Goal: Task Accomplishment & Management: Manage account settings

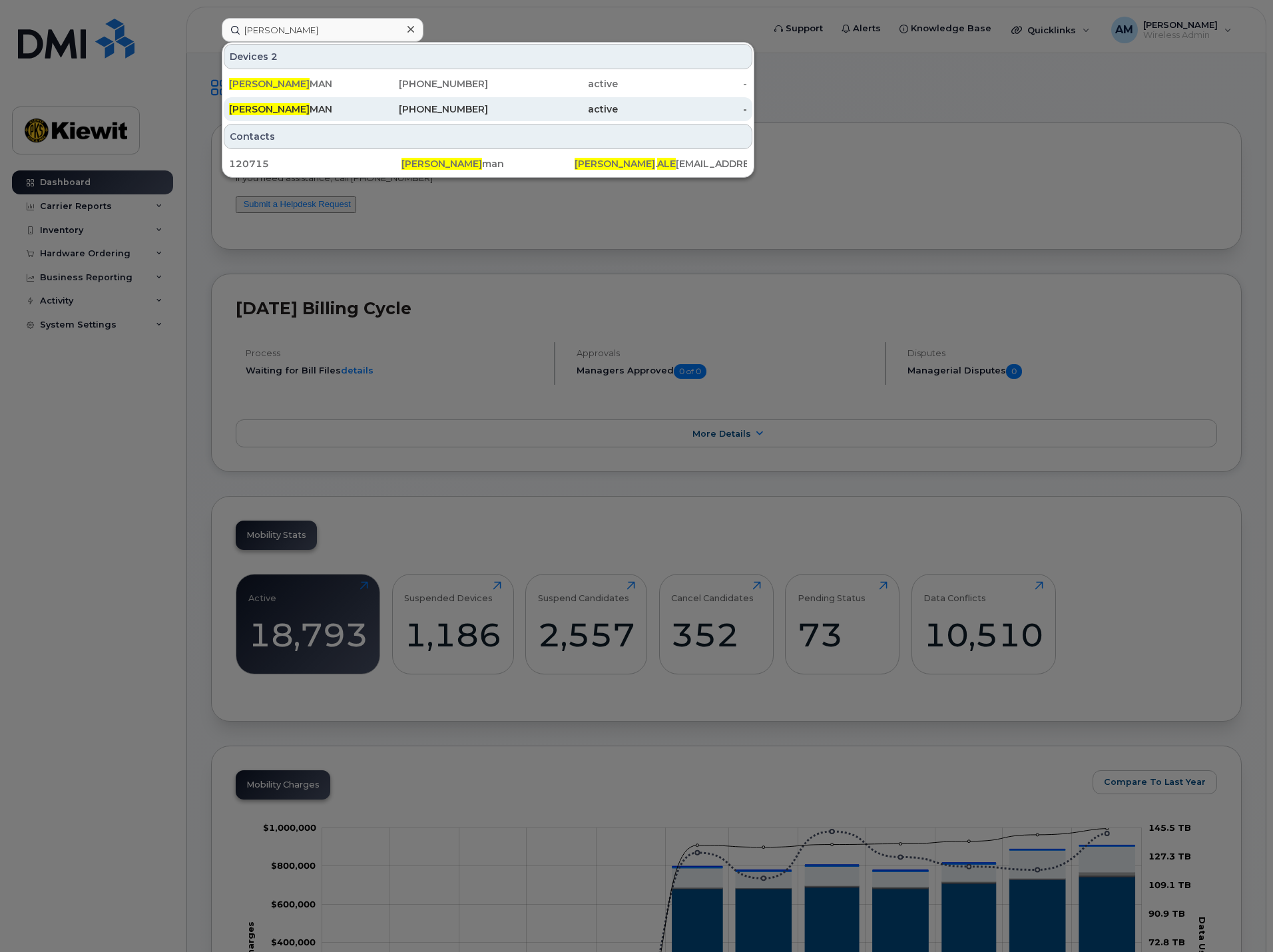
type input "[PERSON_NAME]"
click at [415, 111] on div "[PHONE_NUMBER]" at bounding box center [424, 109] width 130 height 13
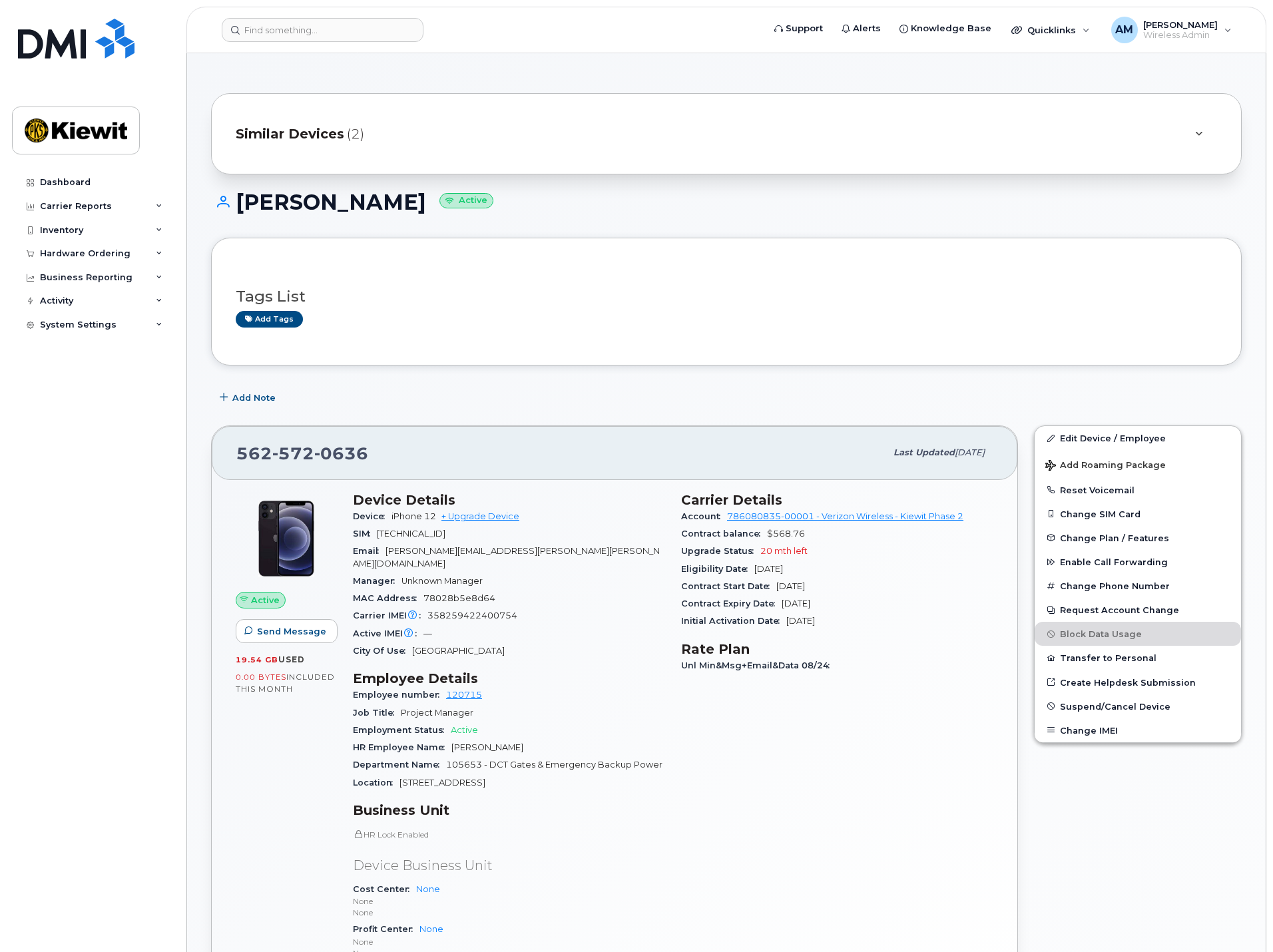
click at [320, 132] on span "Similar Devices" at bounding box center [290, 134] width 108 height 19
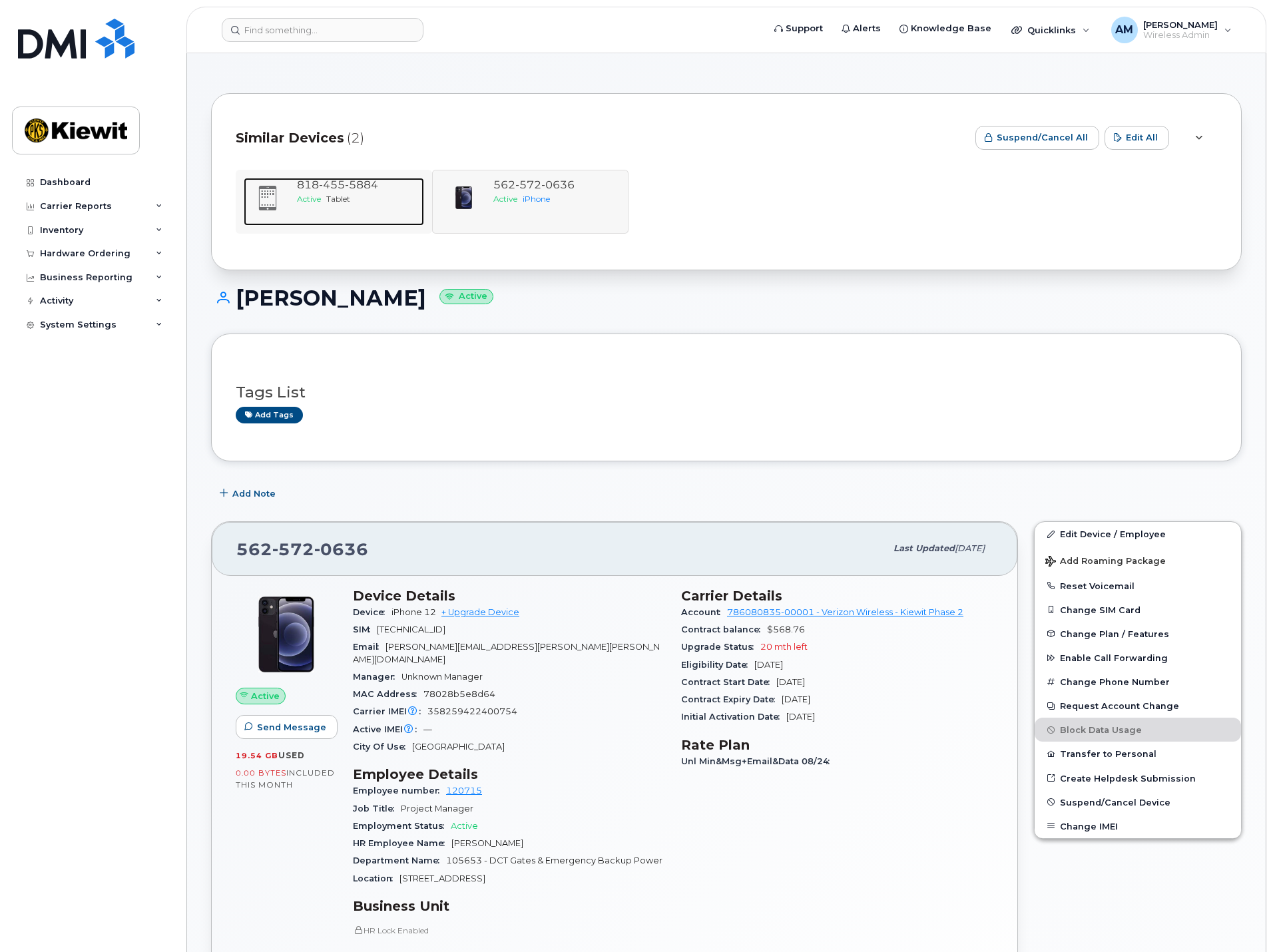
click at [309, 187] on span "818 455 5884" at bounding box center [337, 185] width 82 height 13
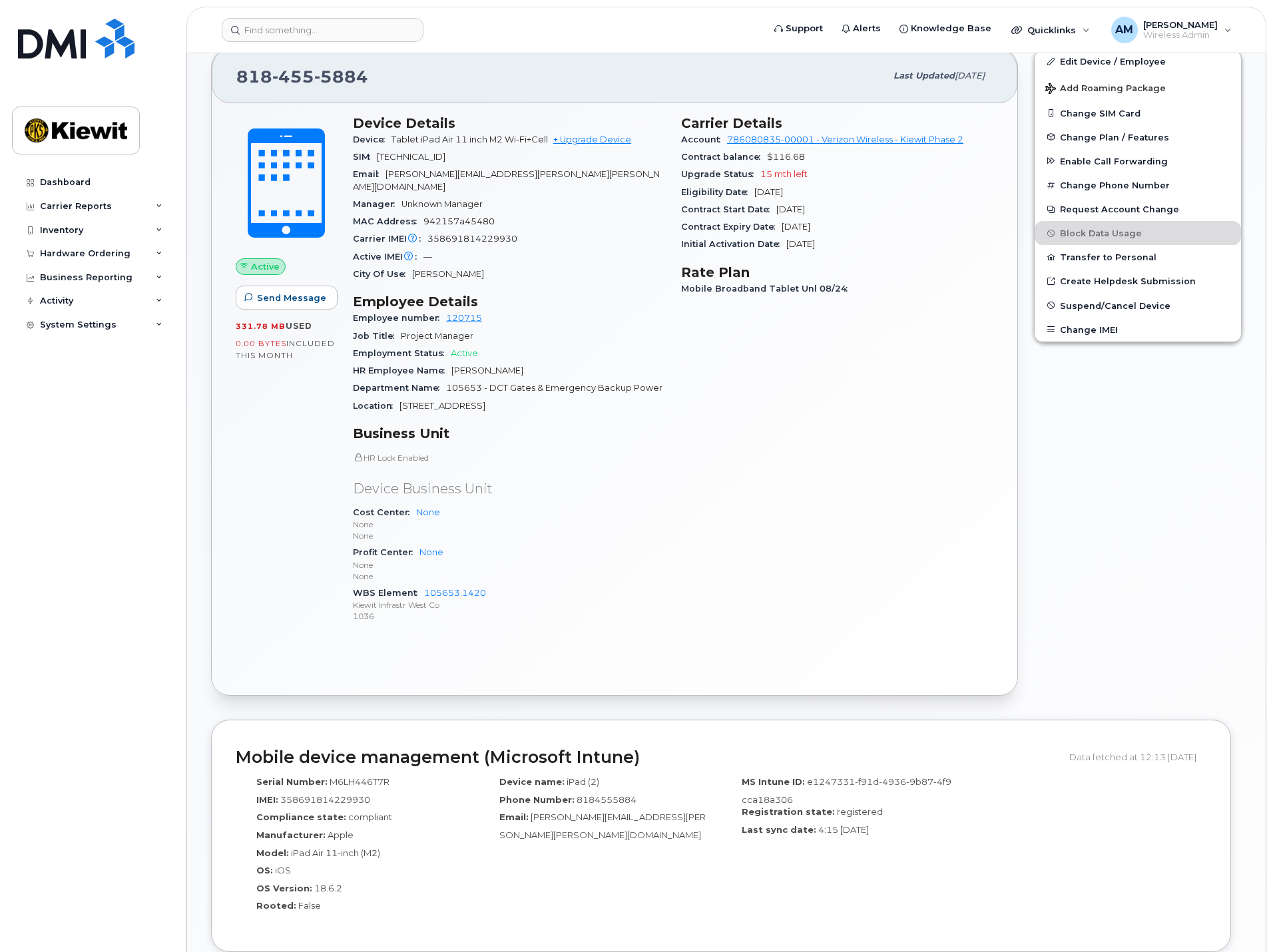
scroll to position [232, 0]
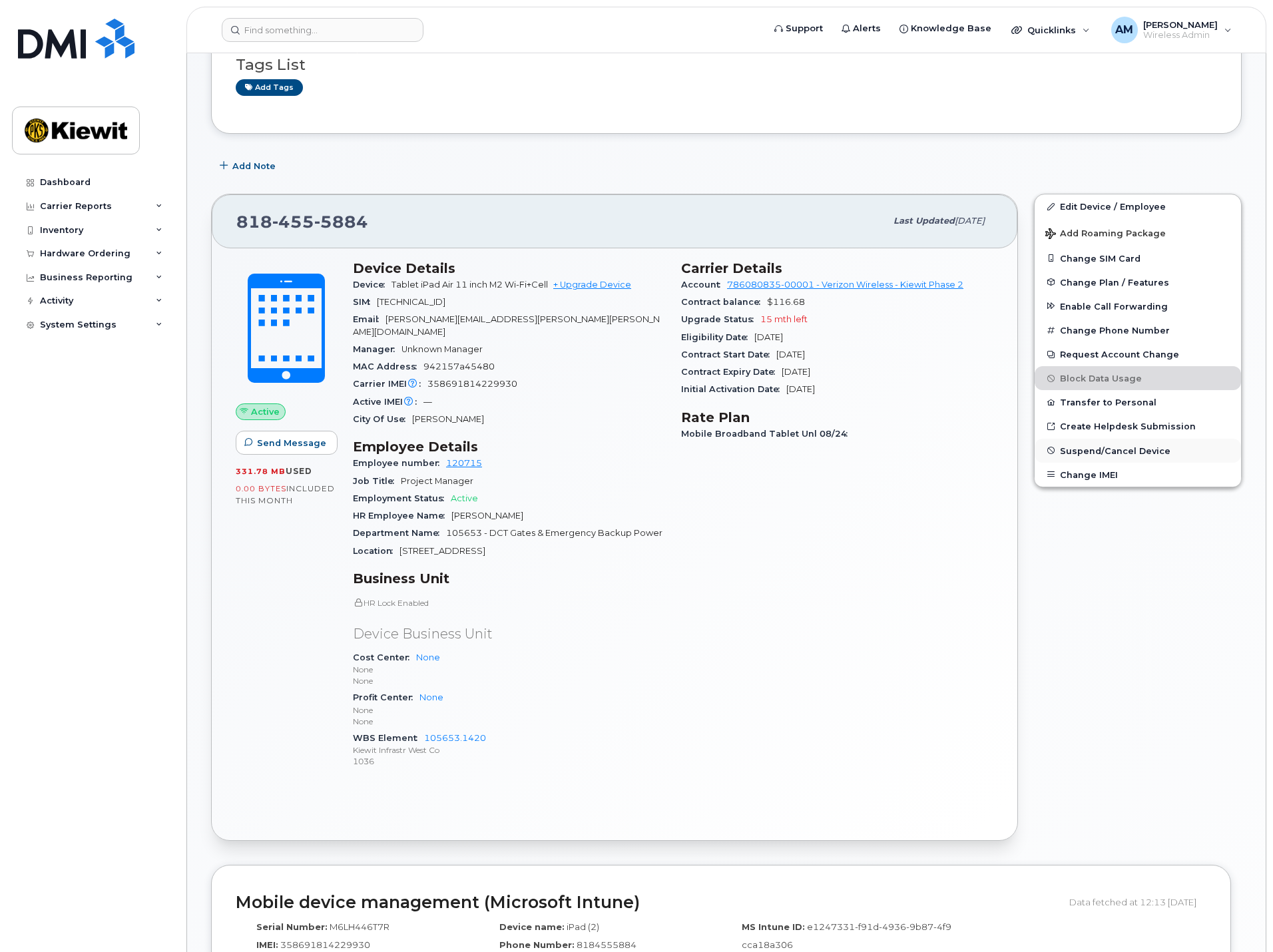
click at [1117, 449] on span "Suspend/Cancel Device" at bounding box center [1115, 450] width 111 height 10
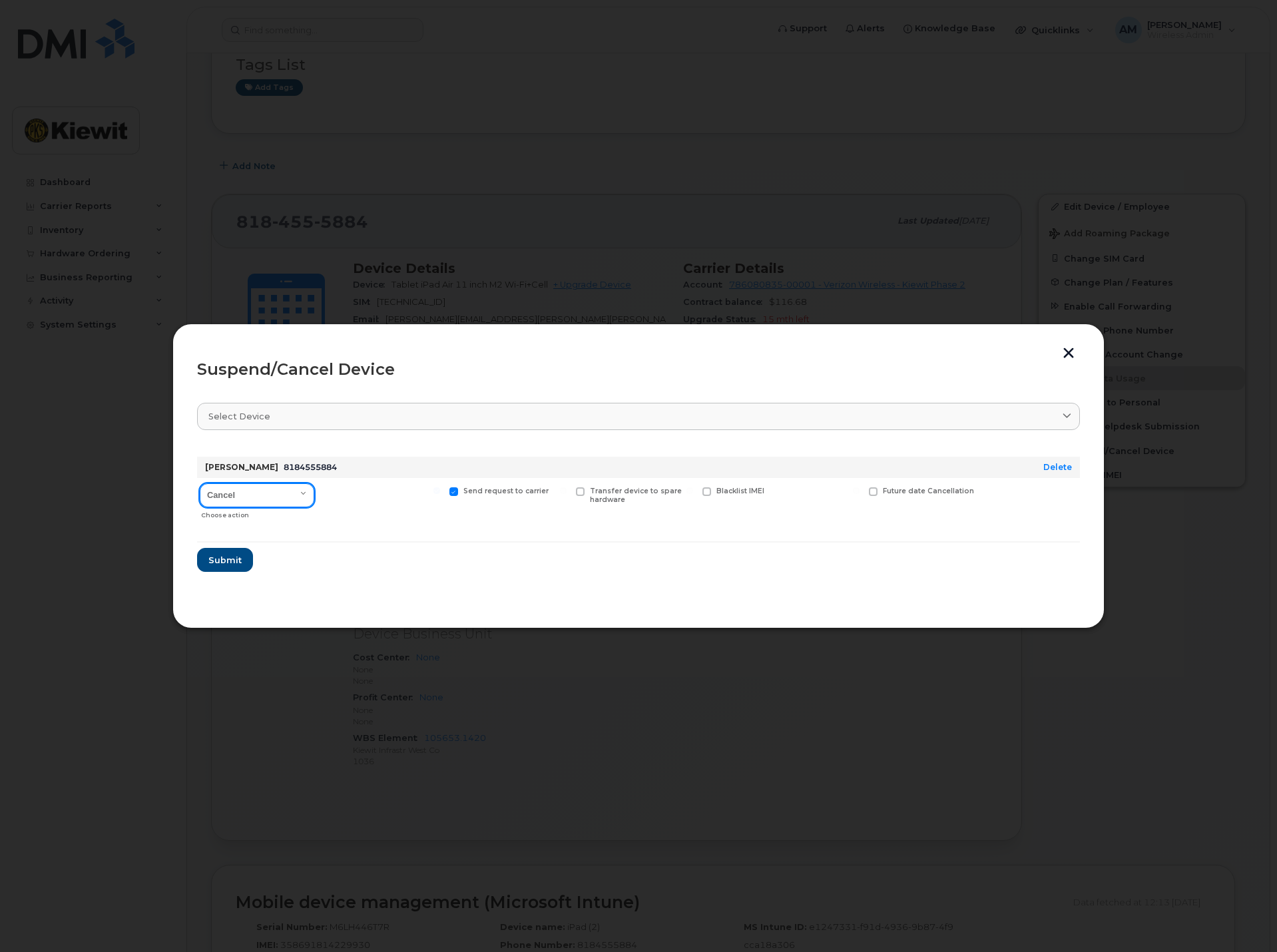
click at [263, 495] on select "Cancel Suspend - Reduced Rate Suspend - Full Rate Suspend - Lost Device/Stolen …" at bounding box center [257, 495] width 115 height 24
select select "[object Object]"
click at [200, 483] on select "Cancel Suspend - Reduced Rate Suspend - Full Rate Suspend - Lost Device/Stolen …" at bounding box center [257, 495] width 115 height 24
click at [230, 565] on span "Submit" at bounding box center [224, 560] width 33 height 13
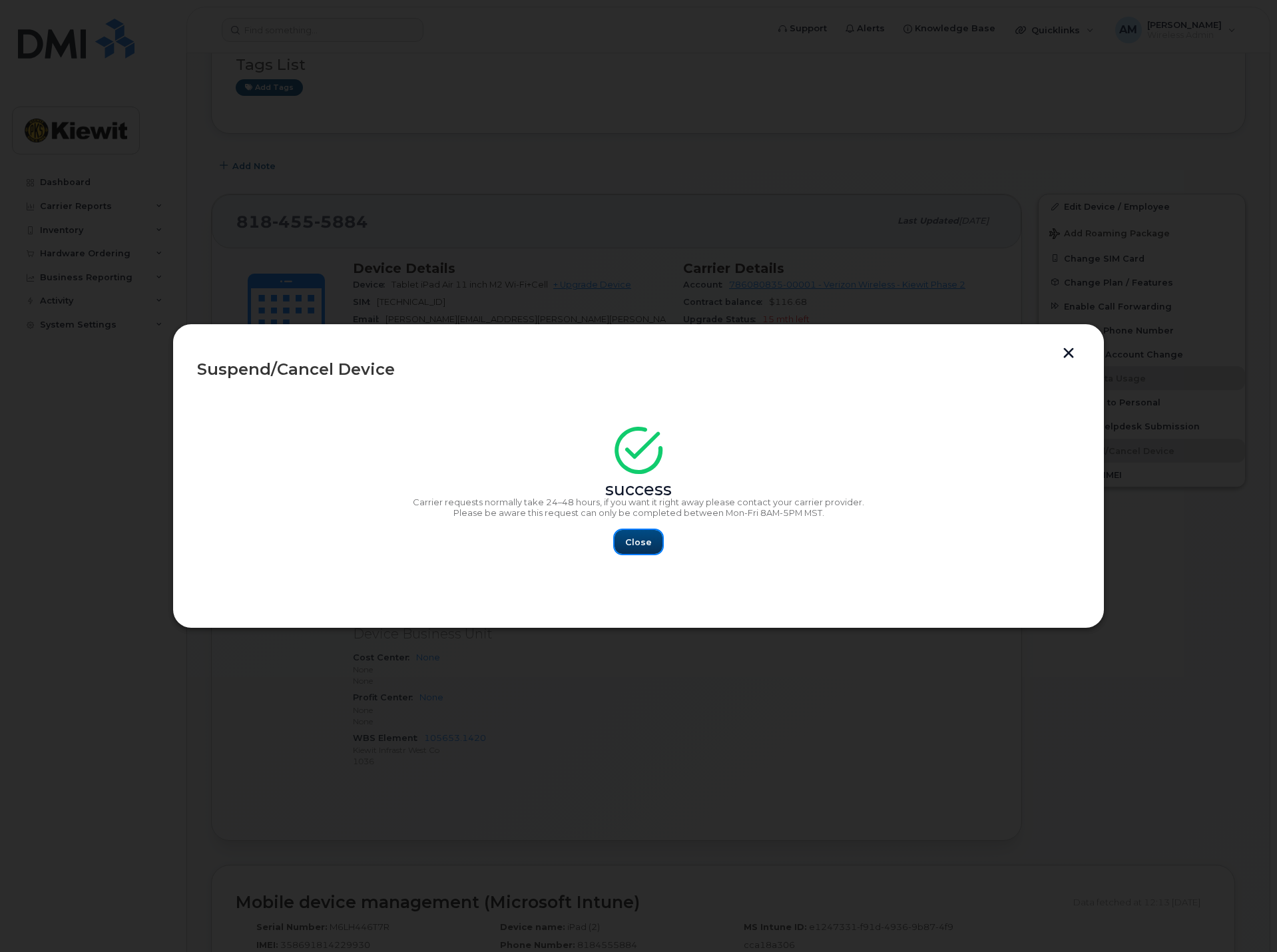
click at [638, 536] on span "Close" at bounding box center [638, 542] width 27 height 13
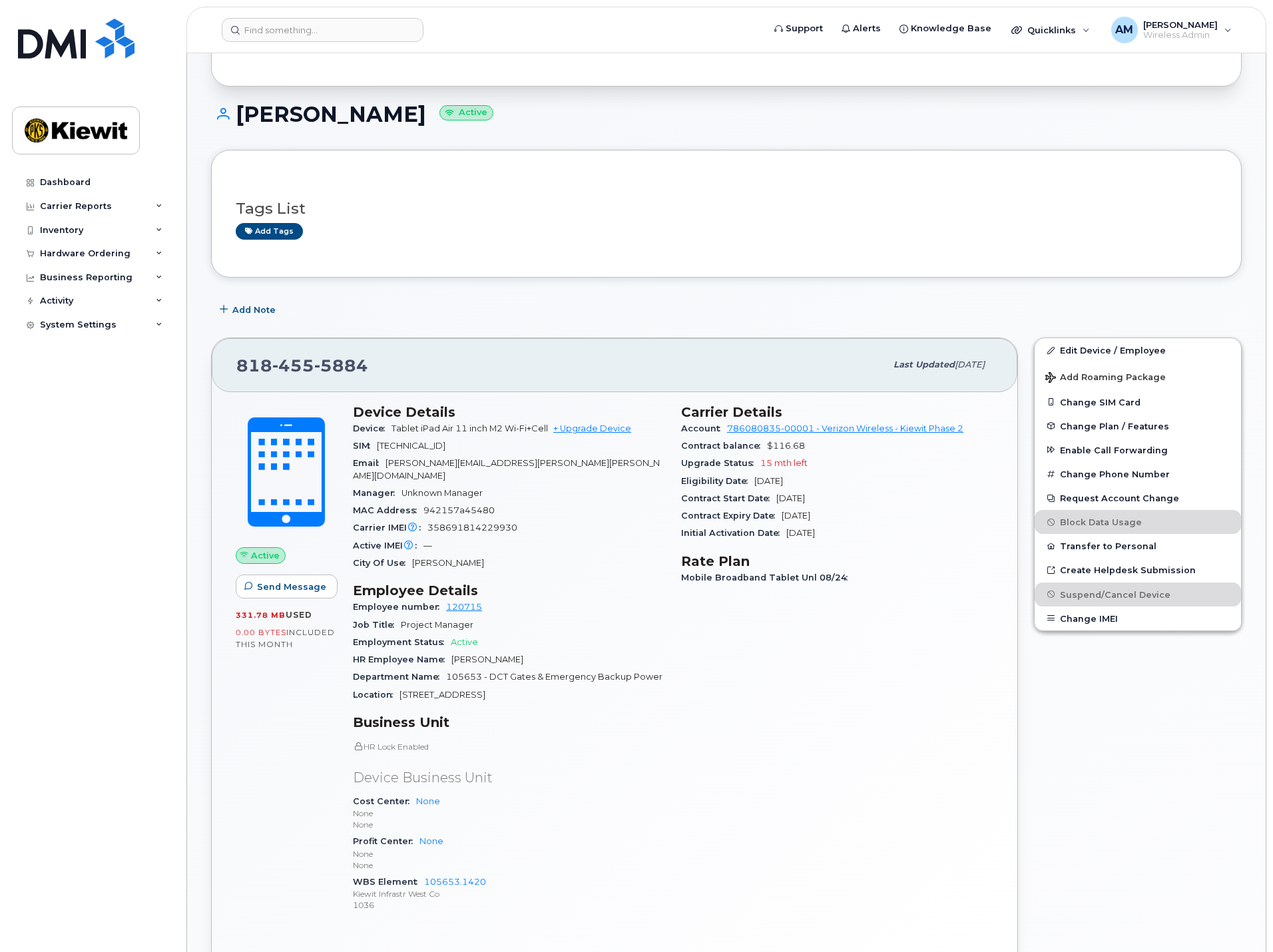
scroll to position [0, 0]
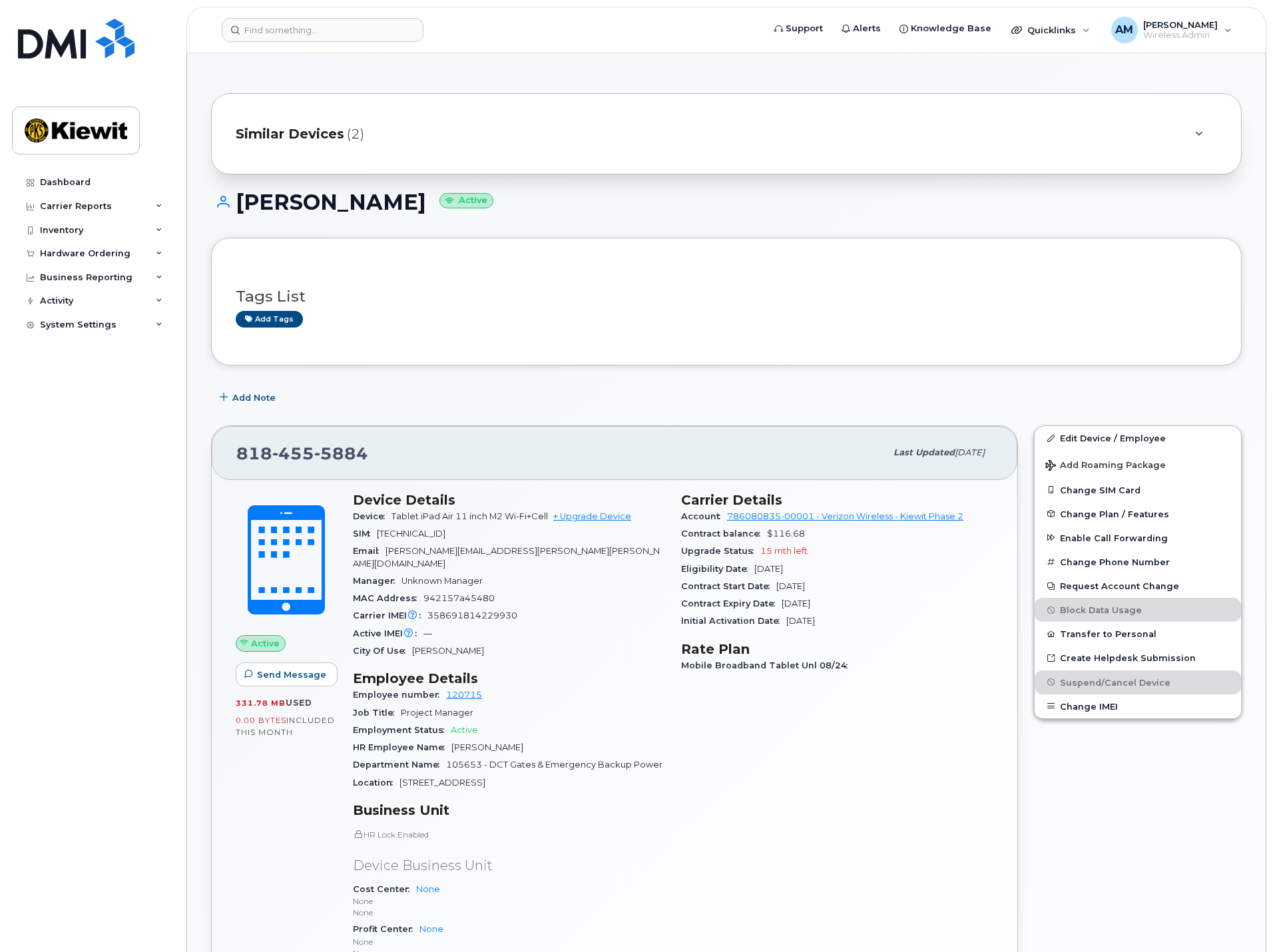
click at [339, 128] on span "Similar Devices" at bounding box center [290, 134] width 108 height 19
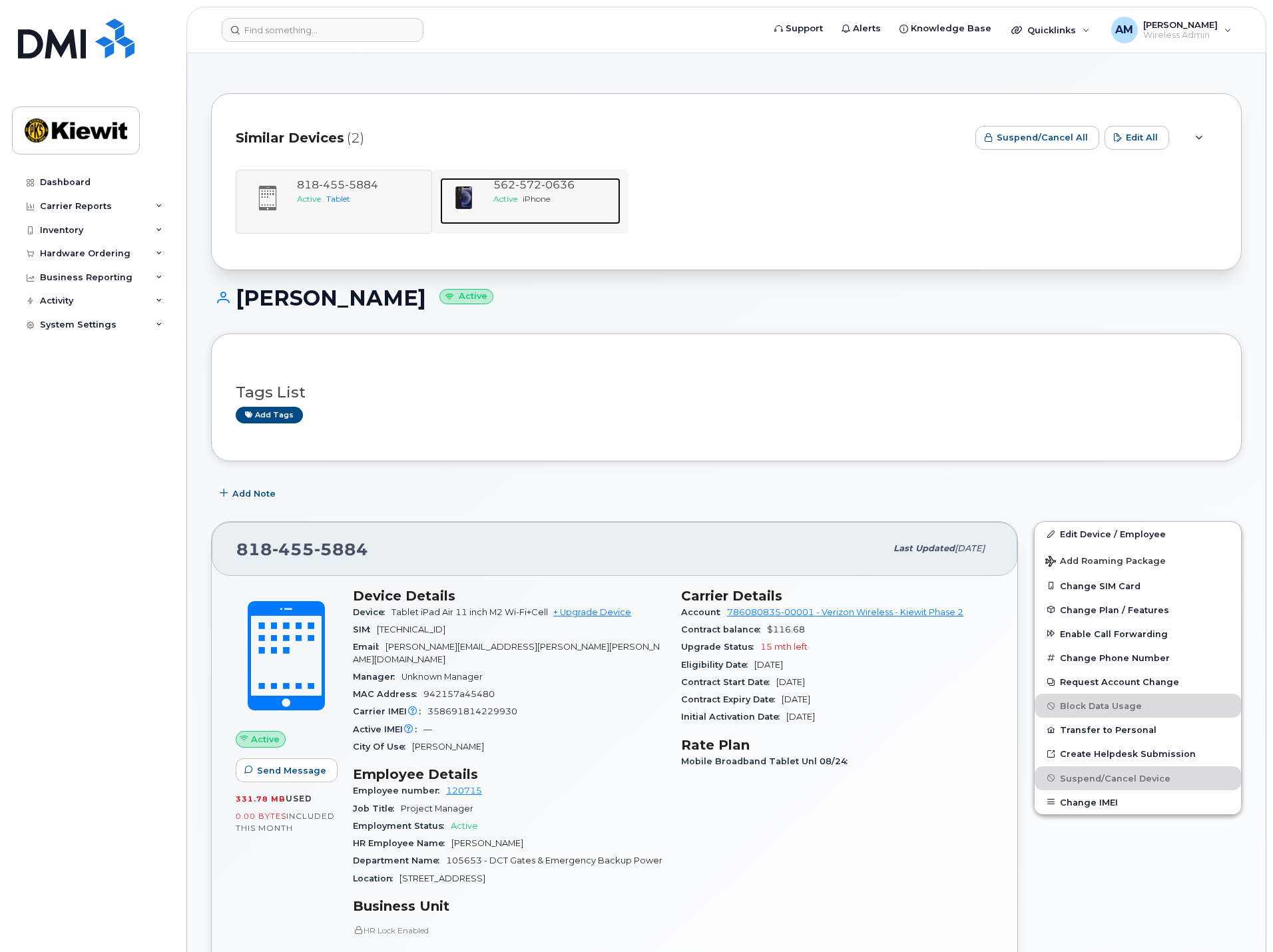
click at [537, 187] on span "572" at bounding box center [529, 185] width 26 height 13
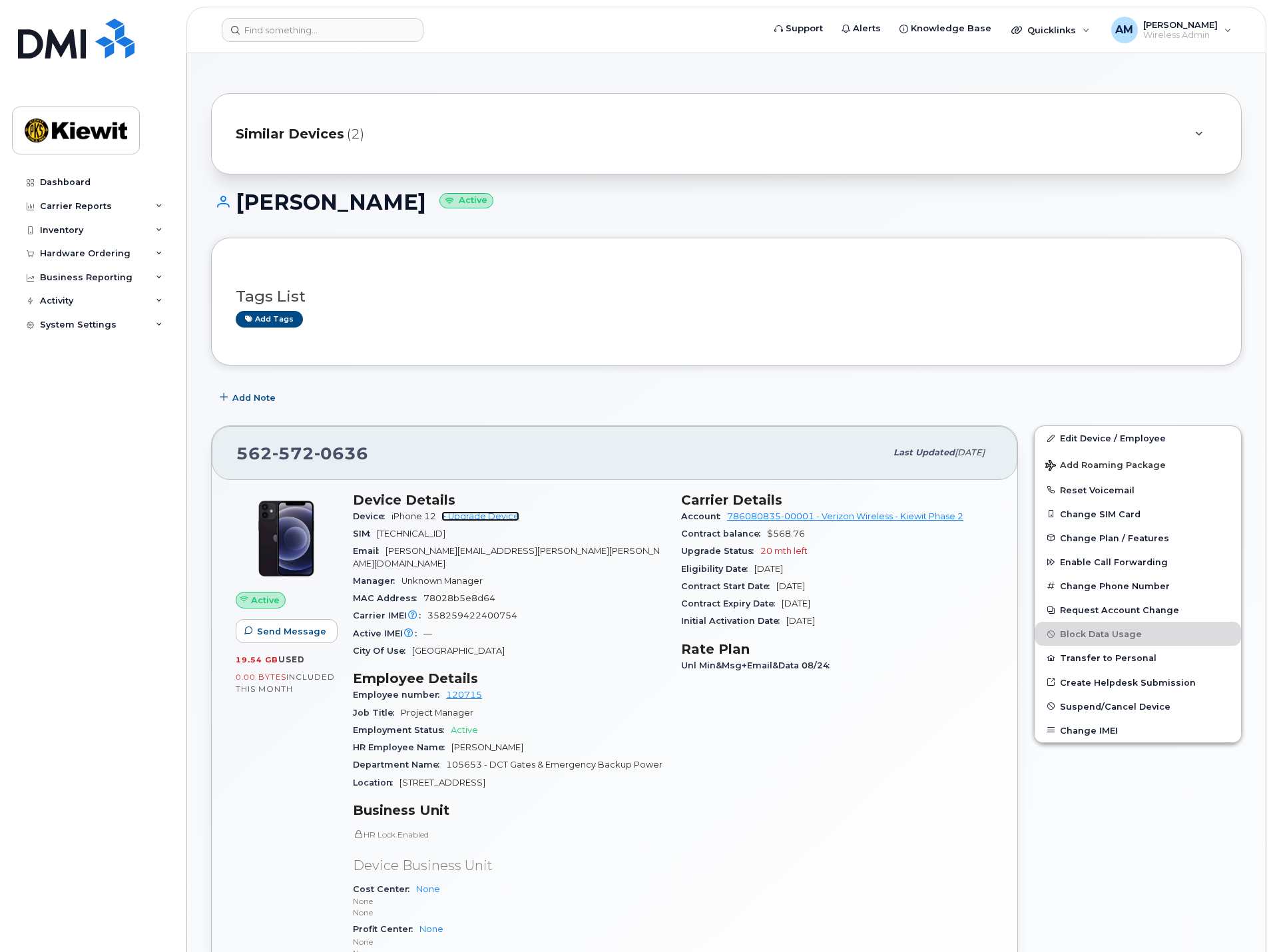
click at [487, 512] on link "+ Upgrade Device" at bounding box center [480, 516] width 78 height 10
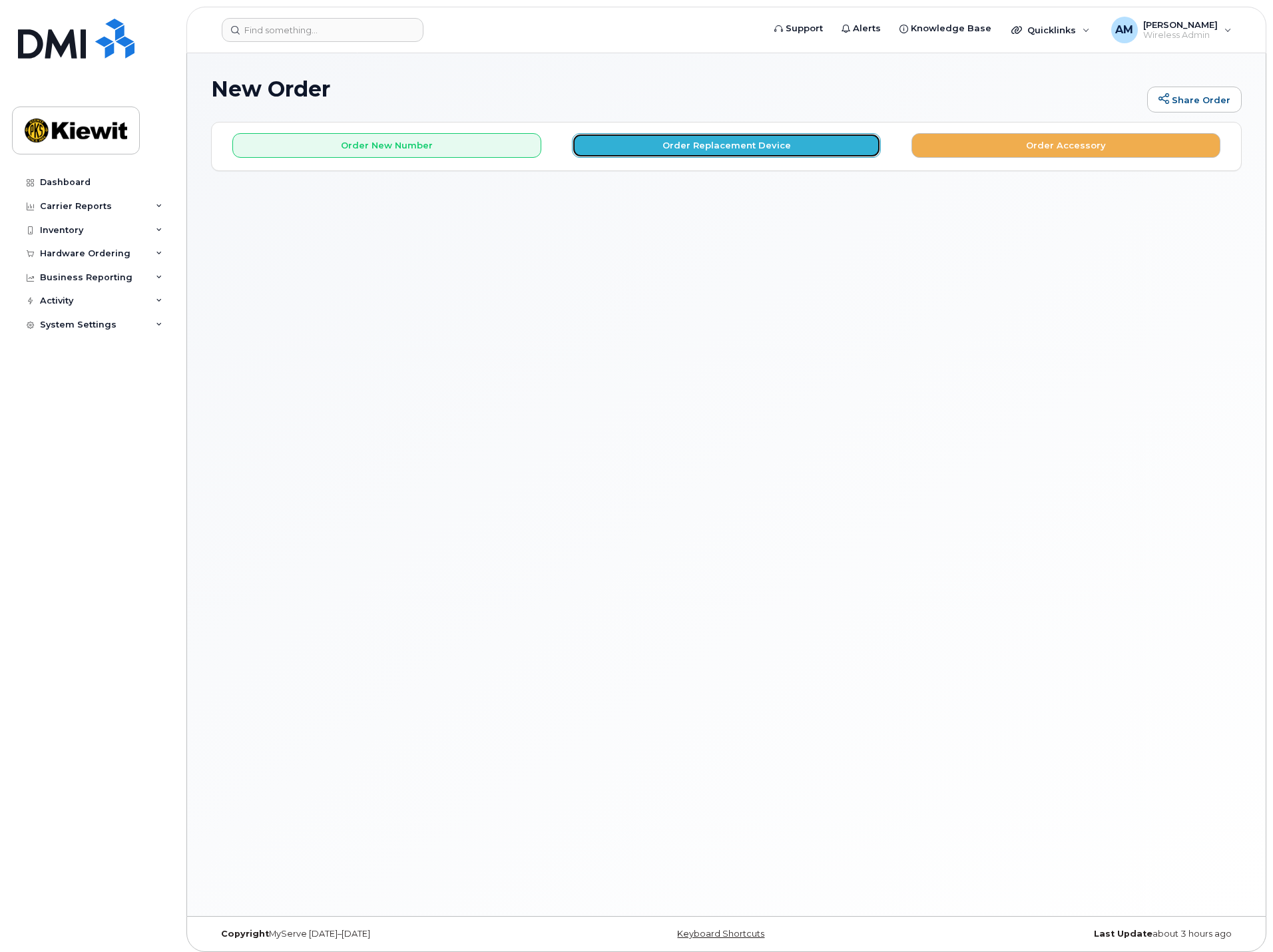
click at [724, 137] on button "Order Replacement Device" at bounding box center [727, 145] width 309 height 24
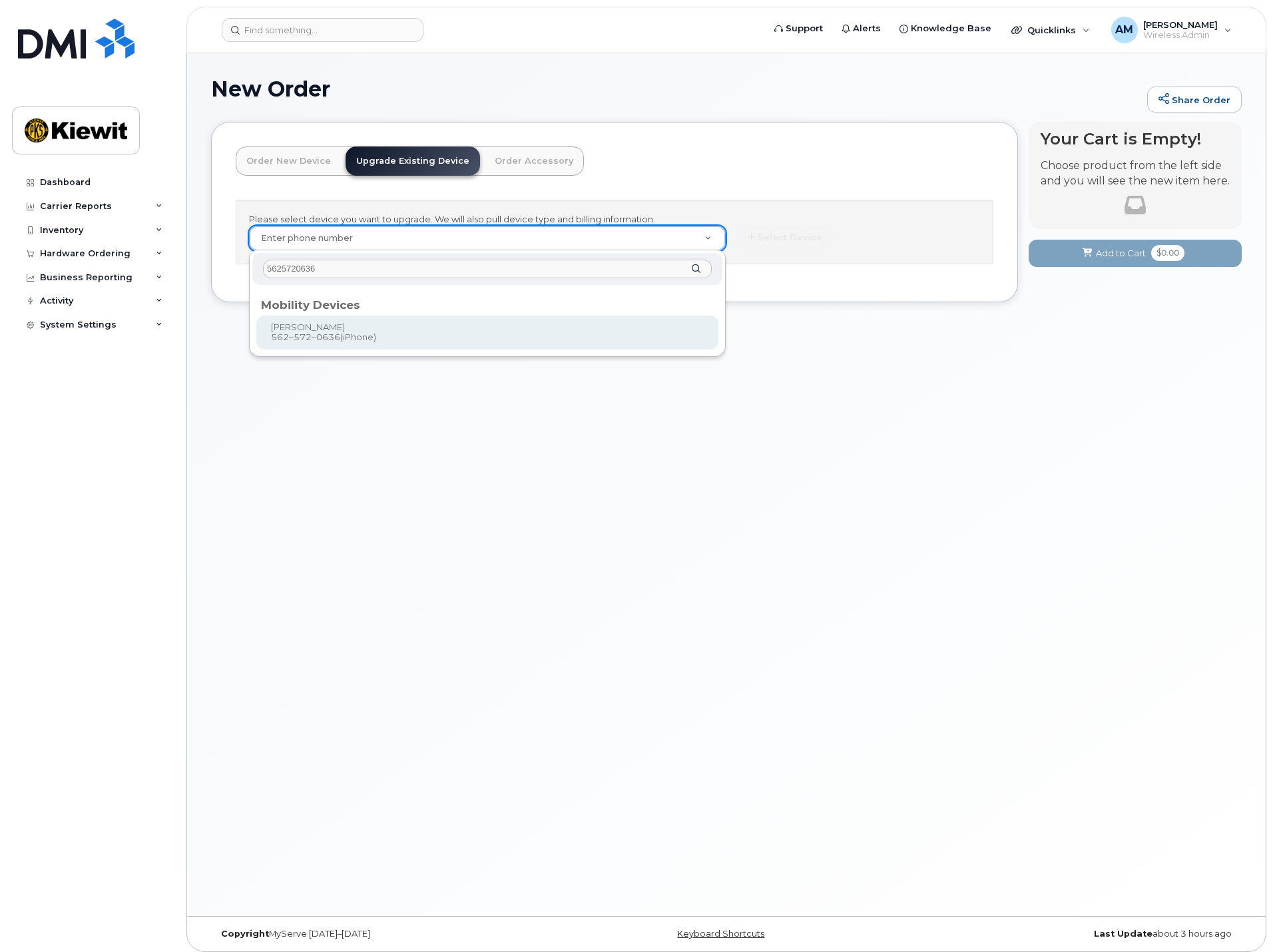
type input "5625720636"
type input "1169850"
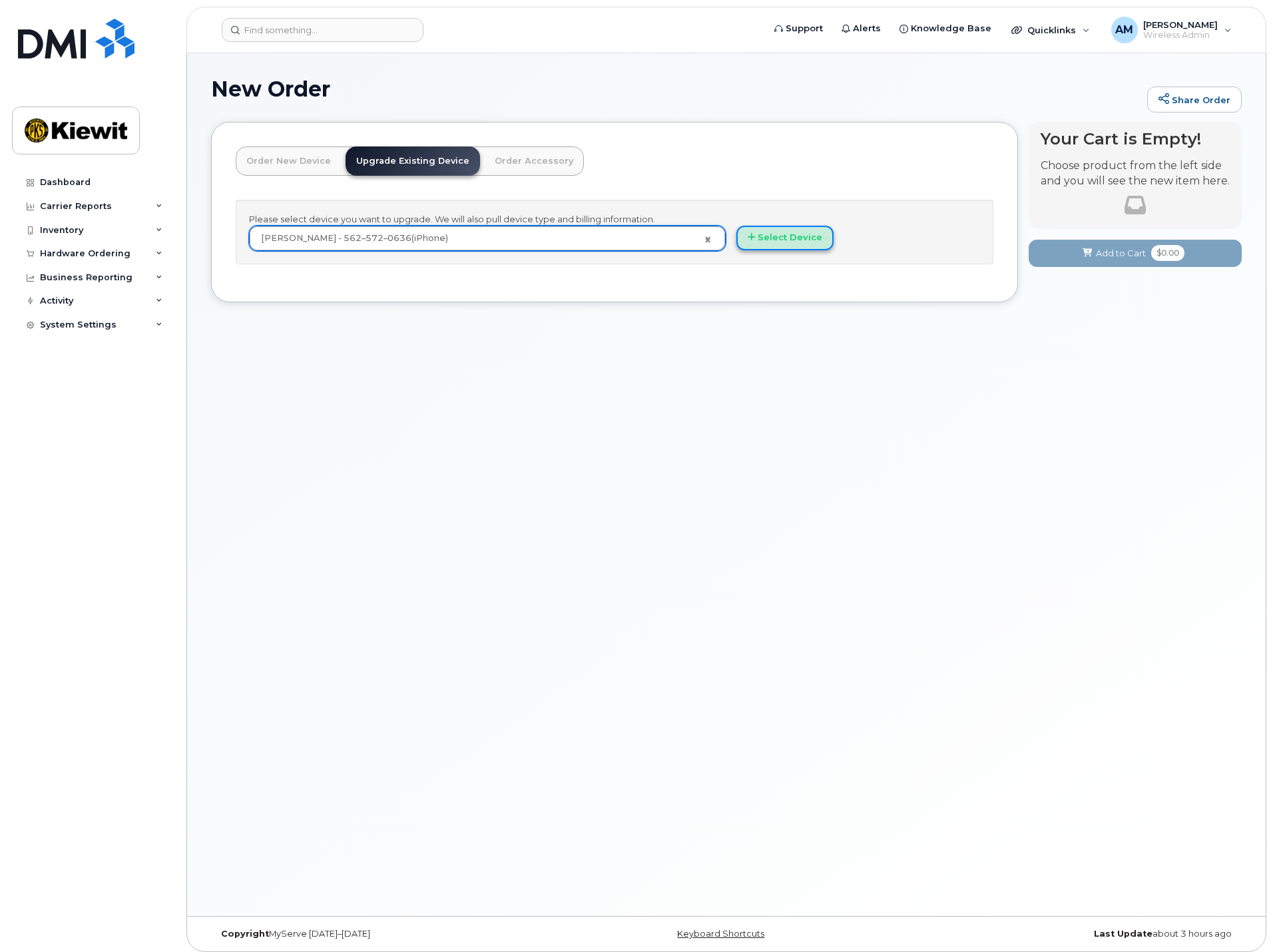
click at [775, 242] on button "Select Device" at bounding box center [785, 238] width 97 height 24
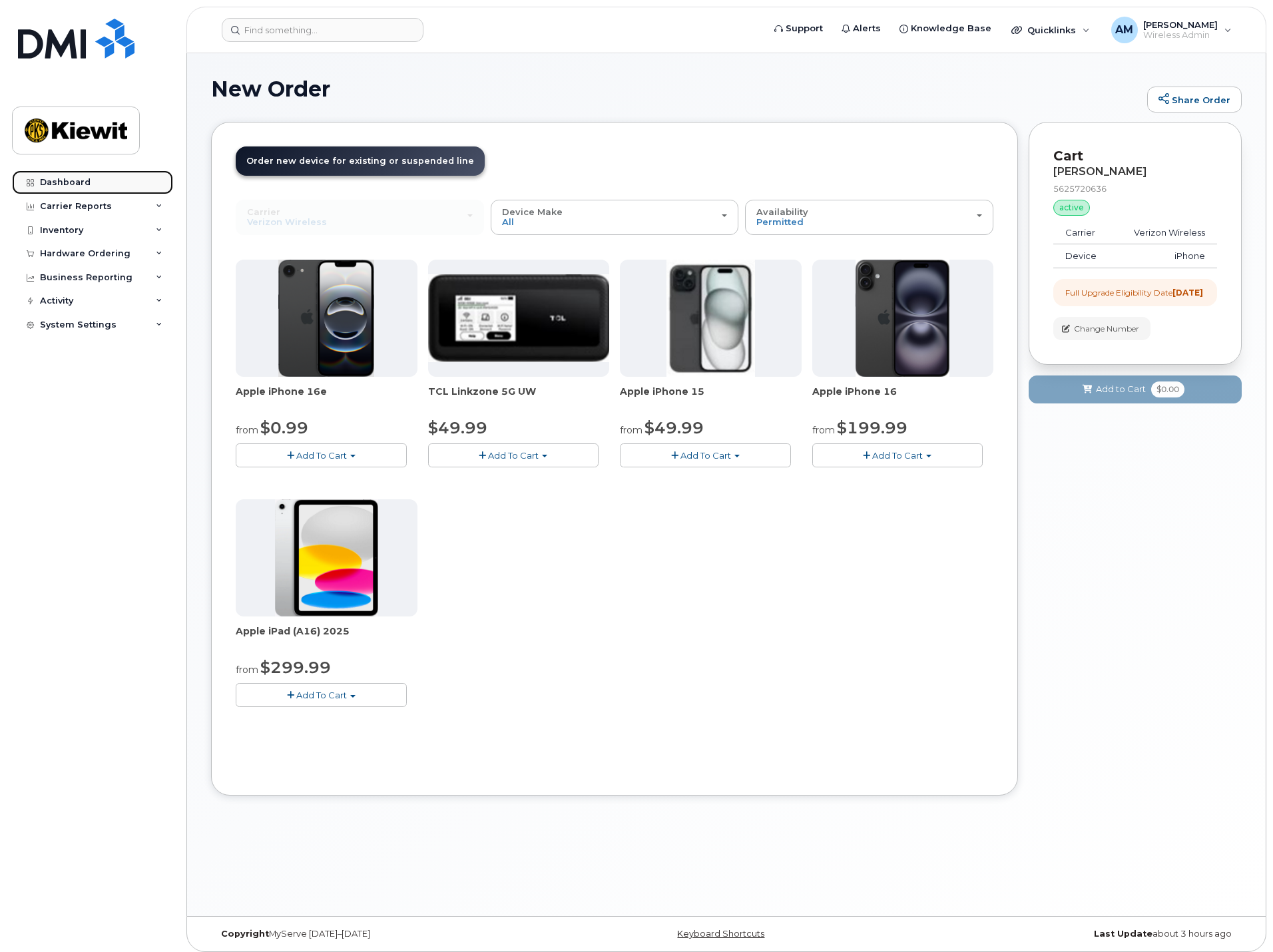
click at [57, 183] on div "Dashboard" at bounding box center [65, 182] width 51 height 11
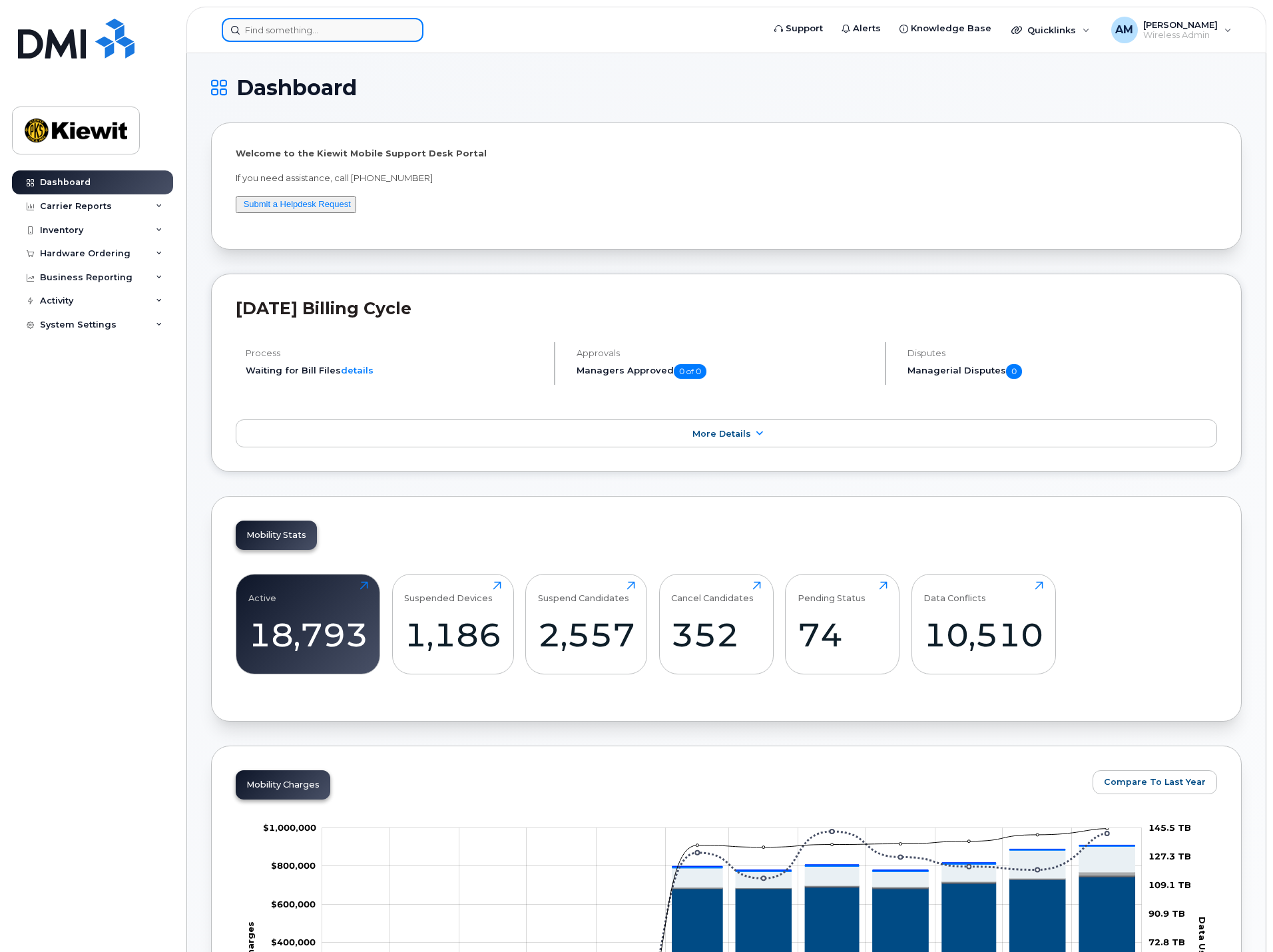
click at [310, 33] on input at bounding box center [322, 30] width 202 height 24
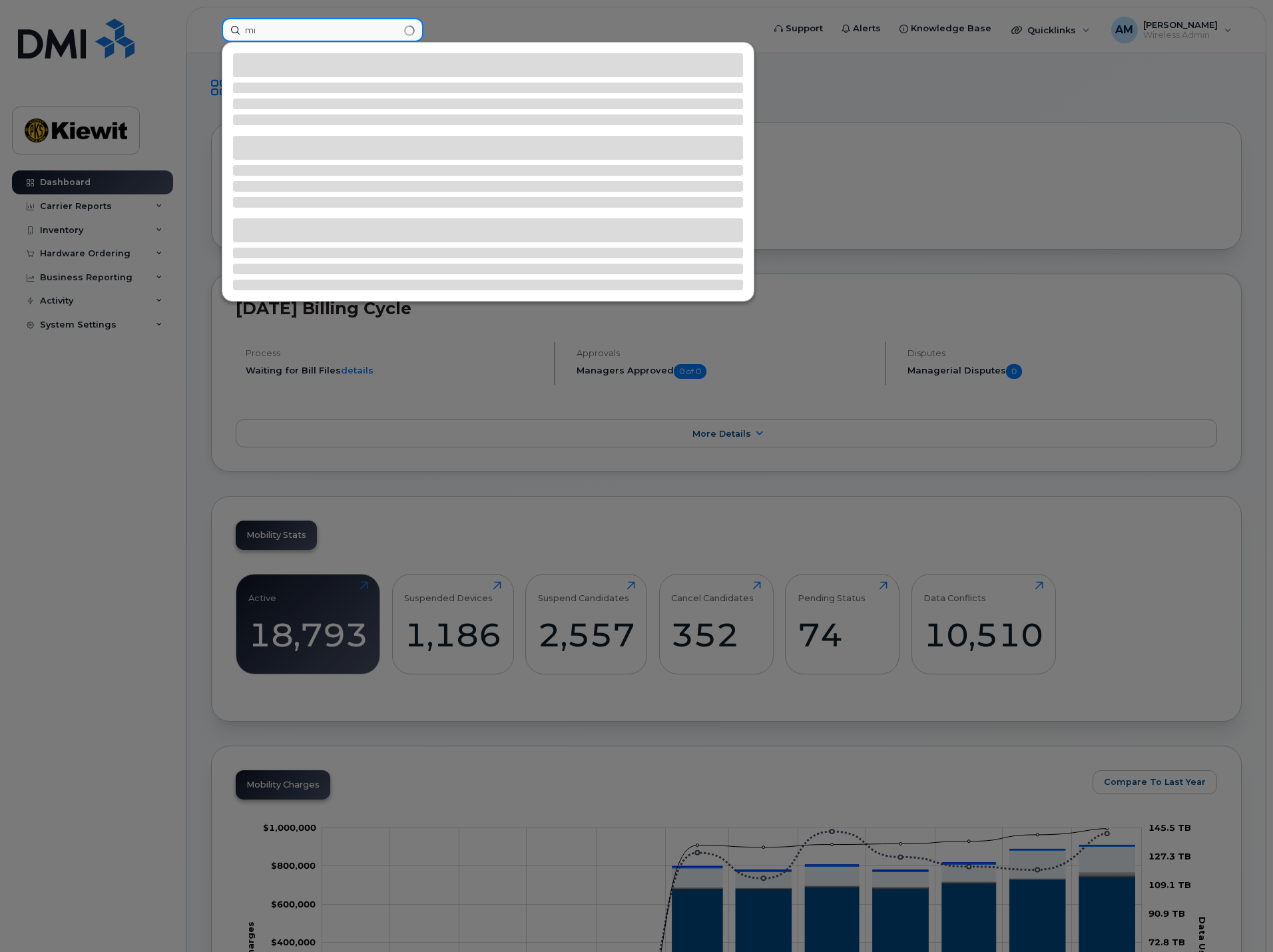
type input "m"
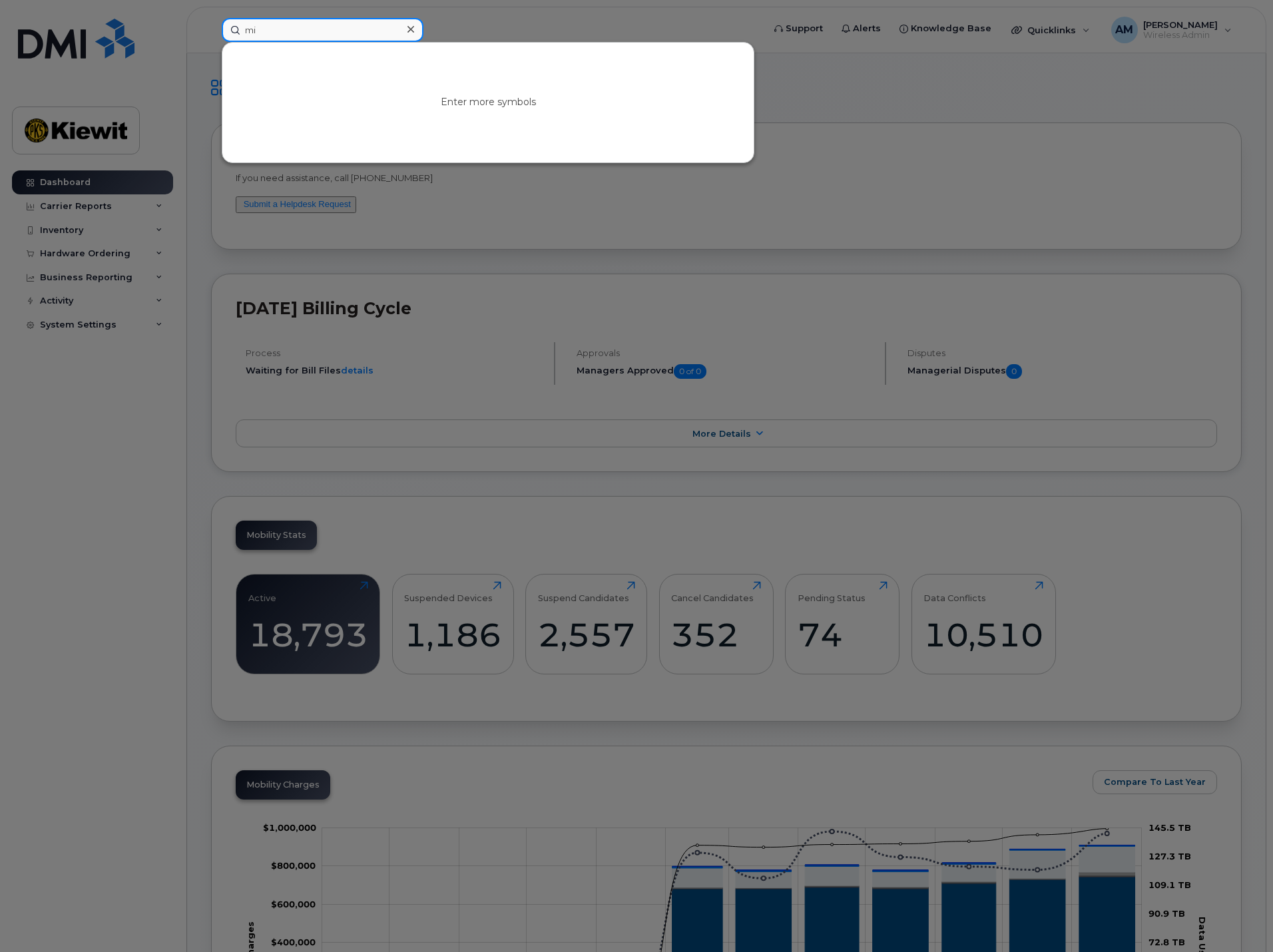
type input "m"
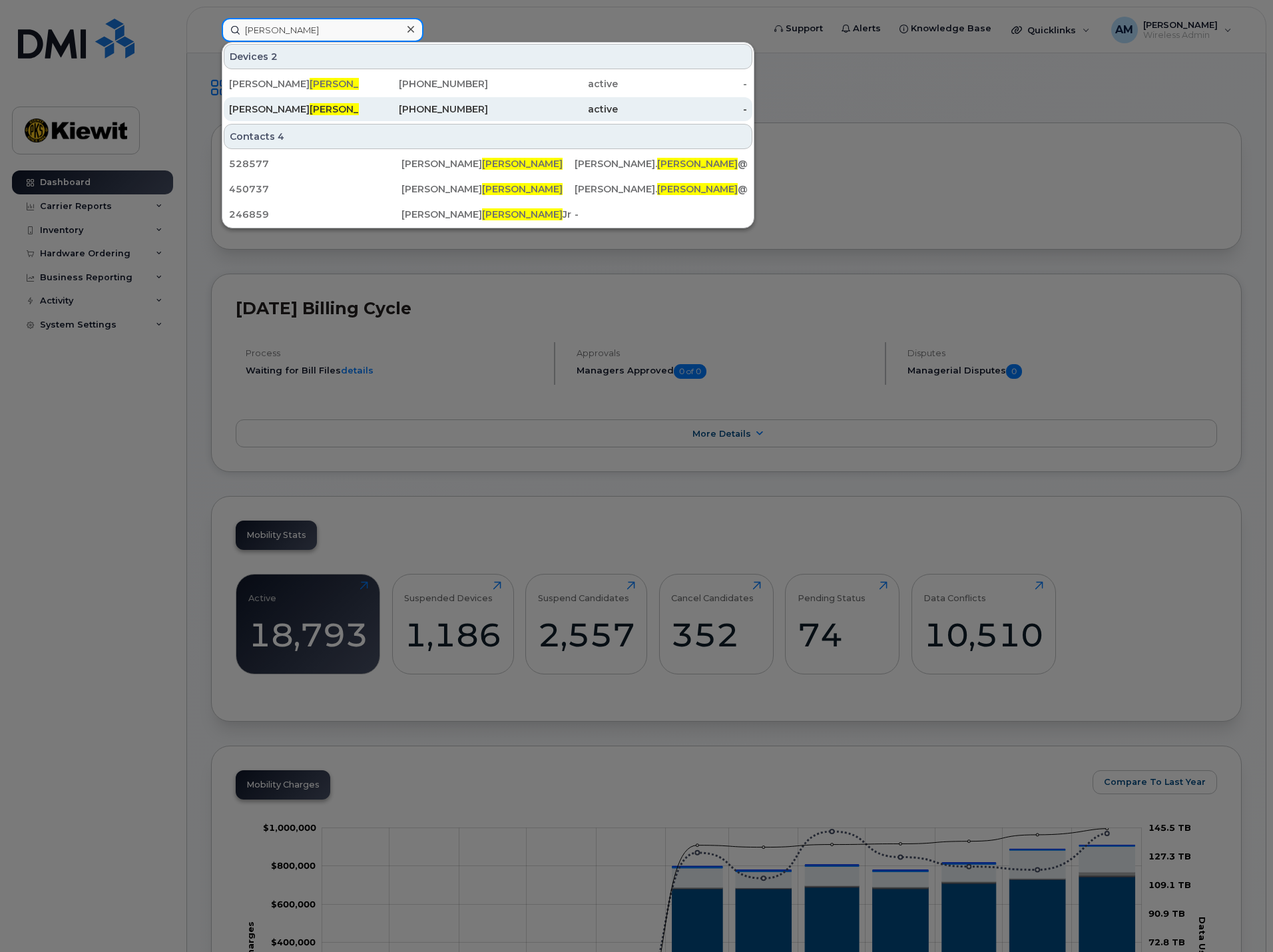
type input "schuetz"
click at [331, 103] on div "MICHAEL SCHUETZ" at bounding box center [293, 109] width 130 height 24
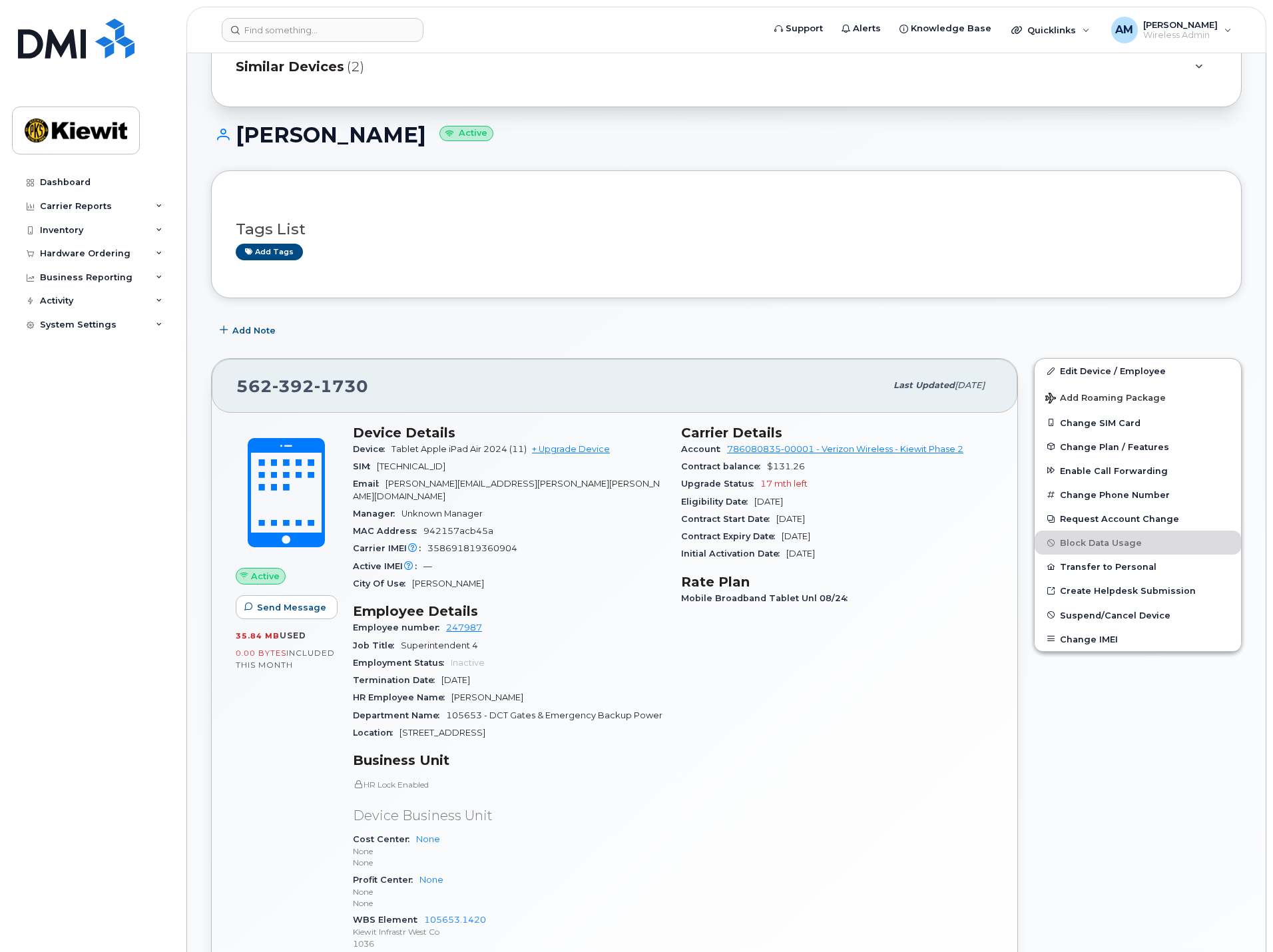
scroll to position [66, 0]
click at [334, 66] on span "Similar Devices" at bounding box center [290, 68] width 108 height 19
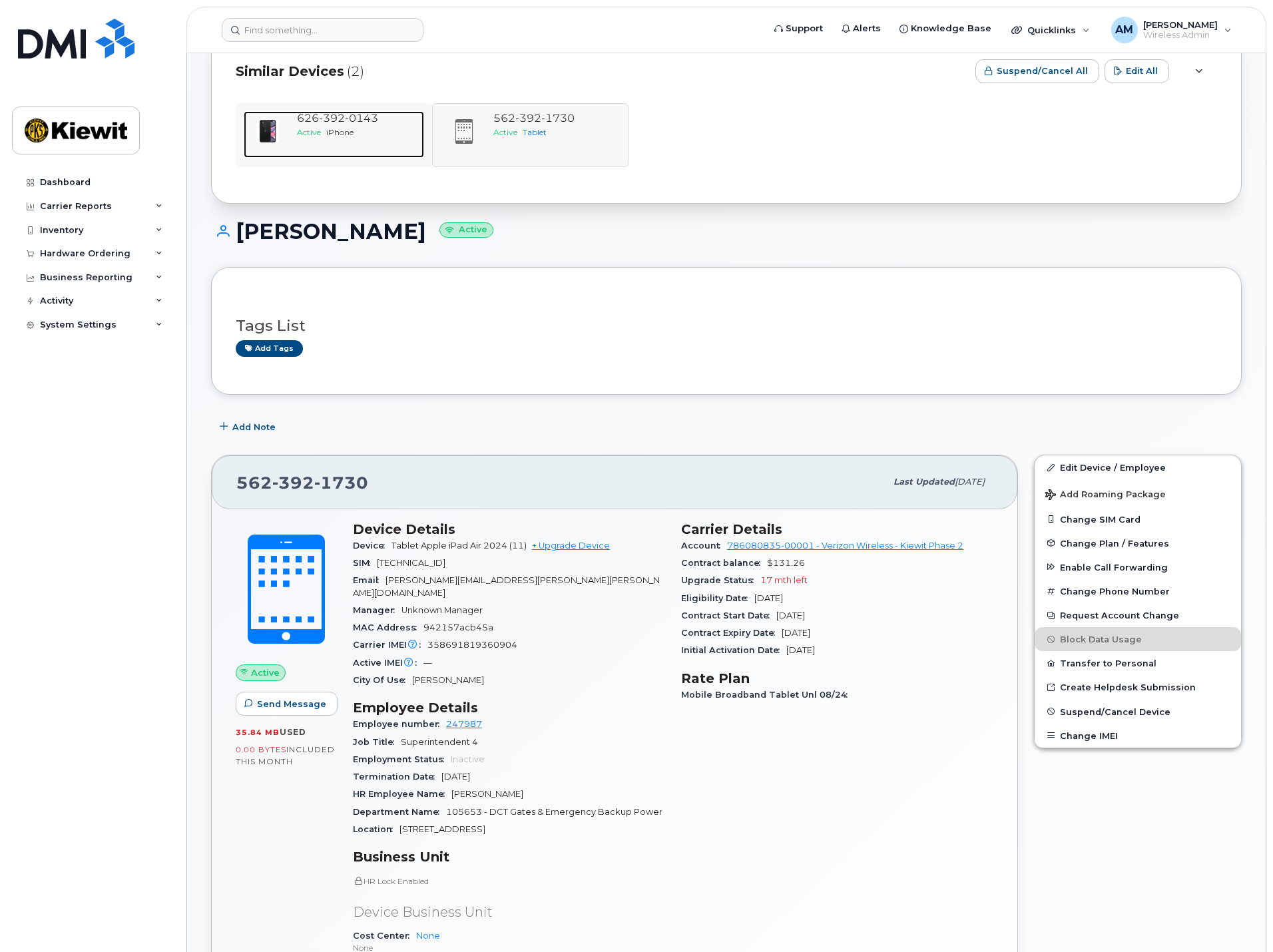
click at [350, 118] on span "0143" at bounding box center [361, 118] width 33 height 13
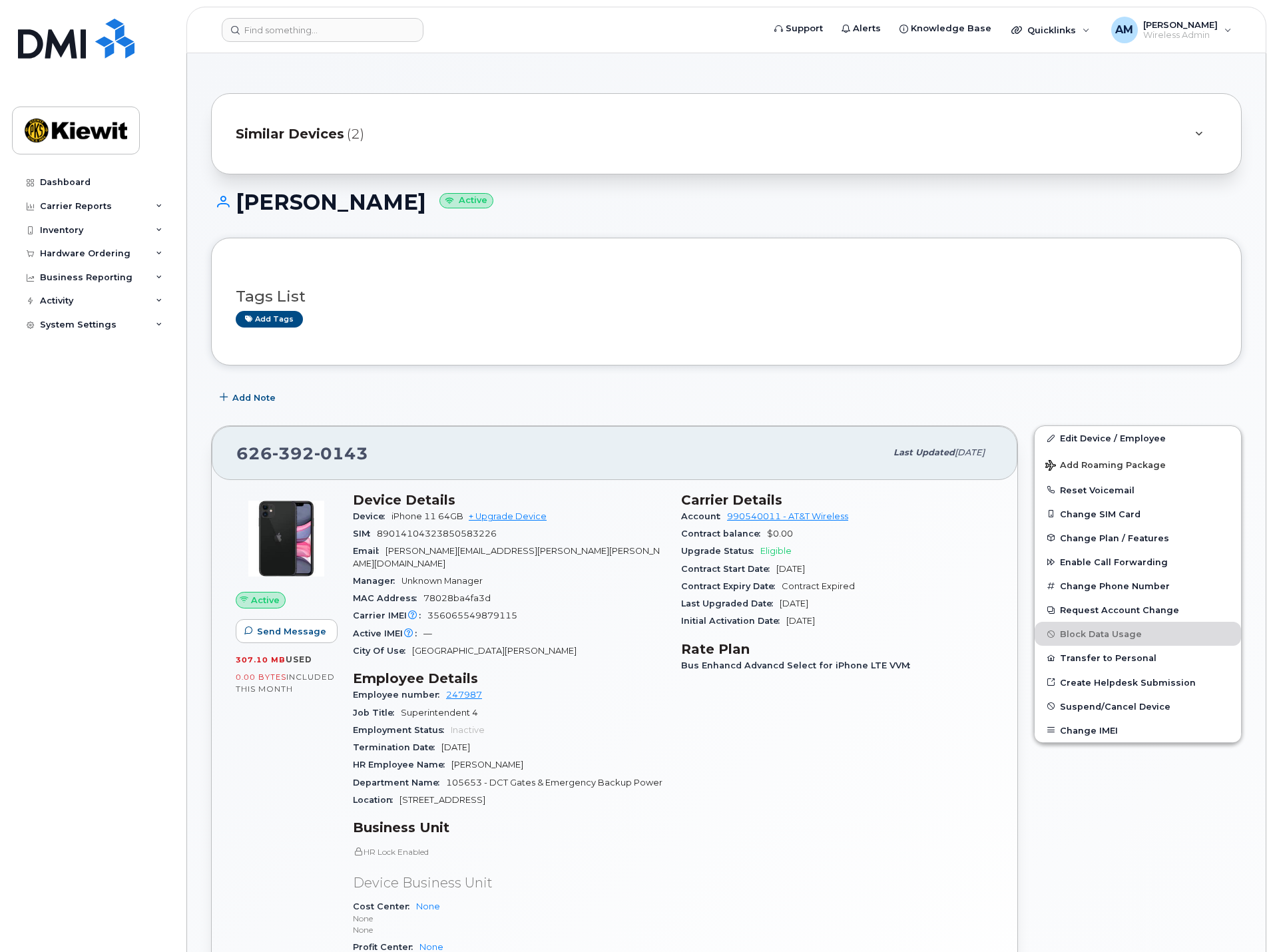
click at [341, 133] on span "Similar Devices" at bounding box center [290, 134] width 108 height 19
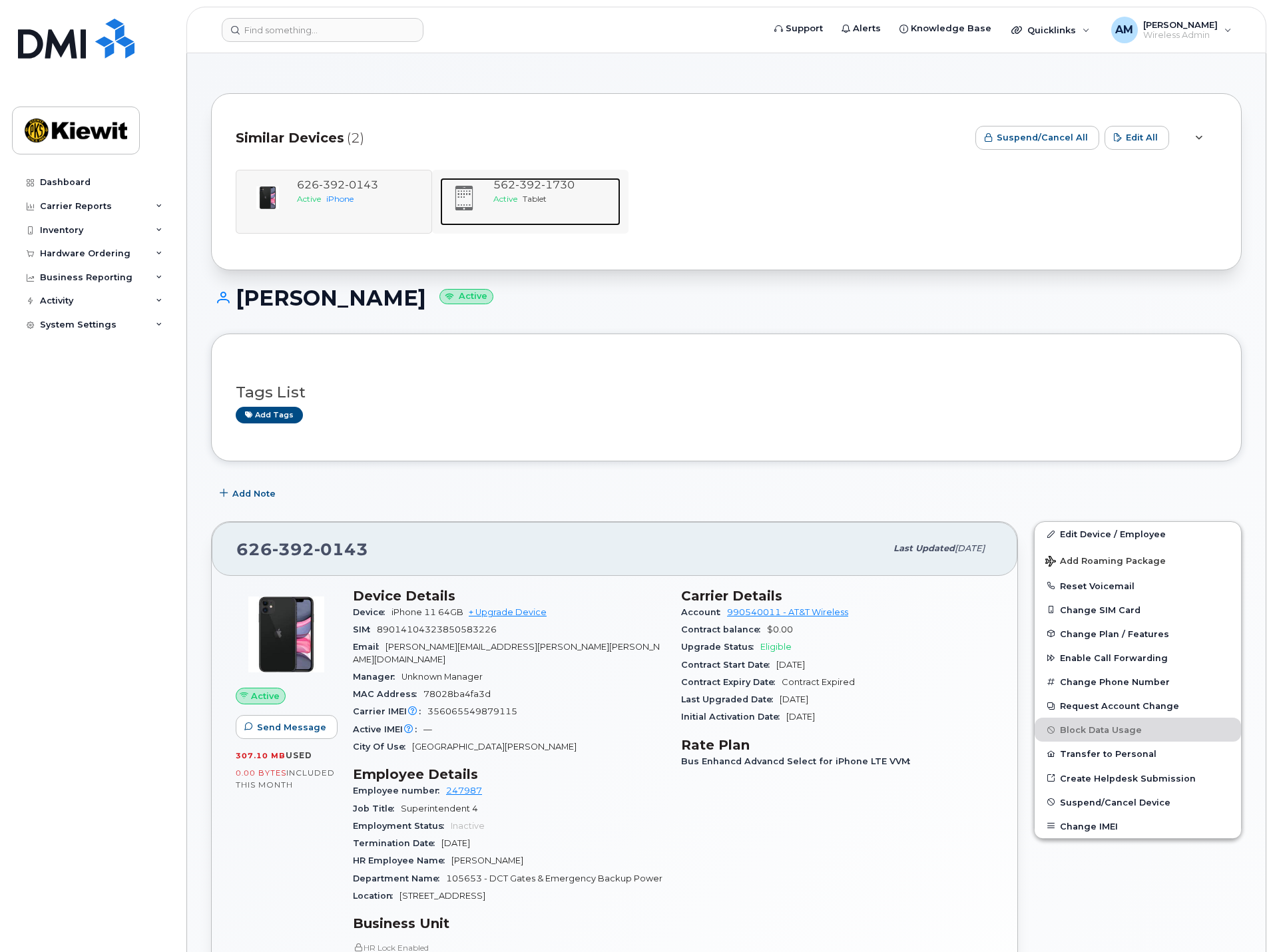
click at [517, 183] on span "392" at bounding box center [529, 185] width 26 height 13
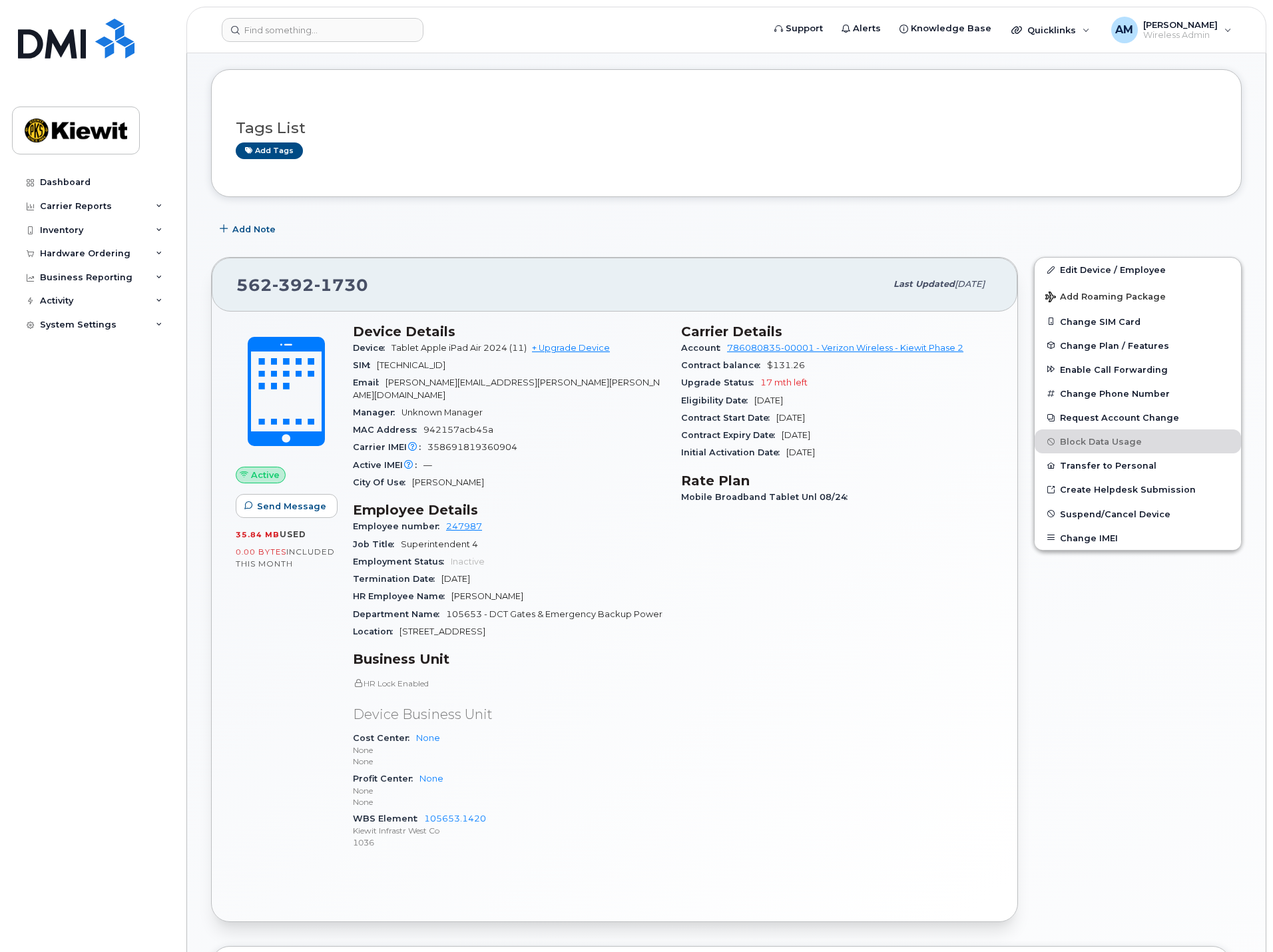
scroll to position [200, 0]
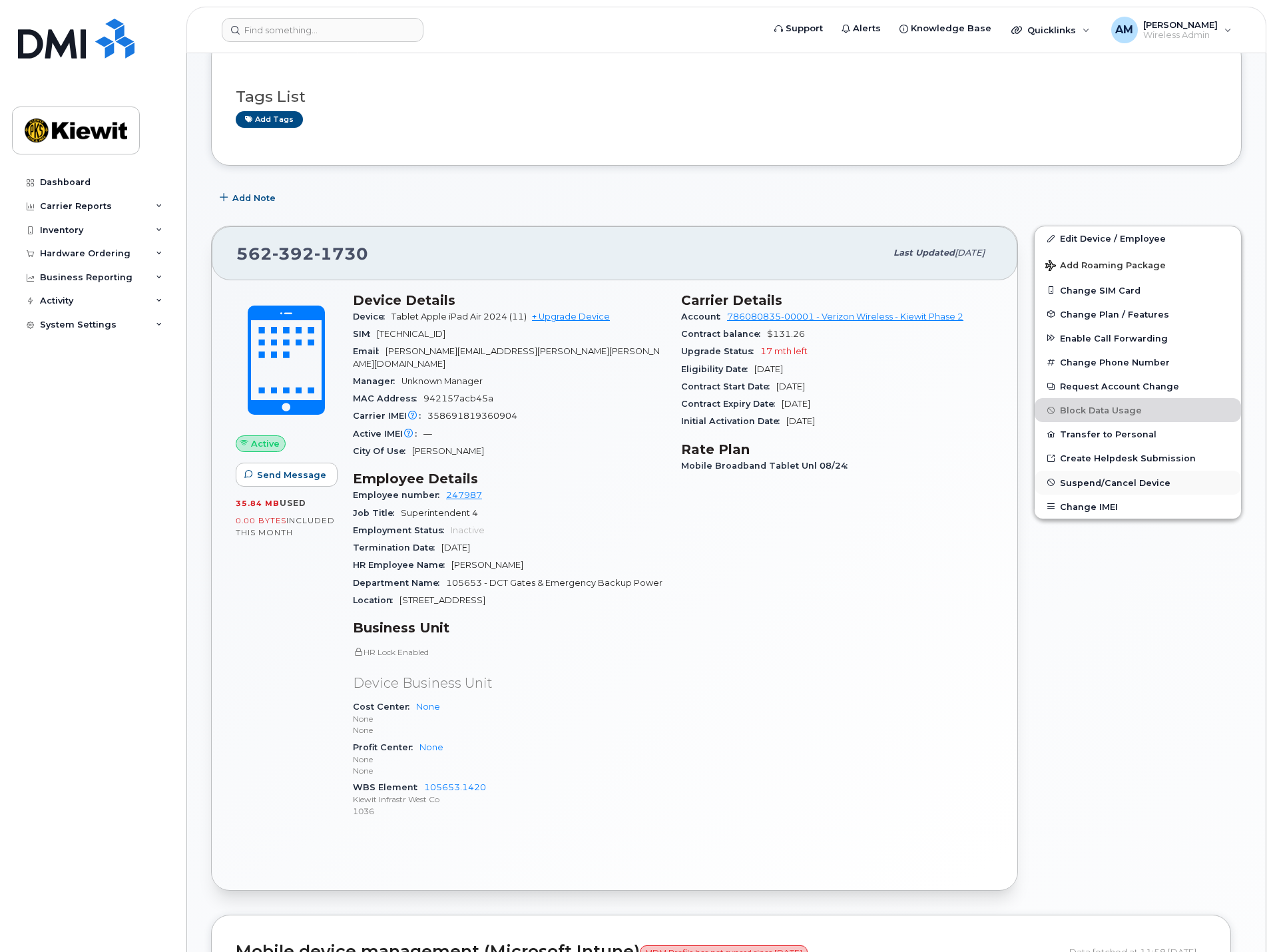
click at [1094, 485] on span "Suspend/Cancel Device" at bounding box center [1115, 482] width 111 height 10
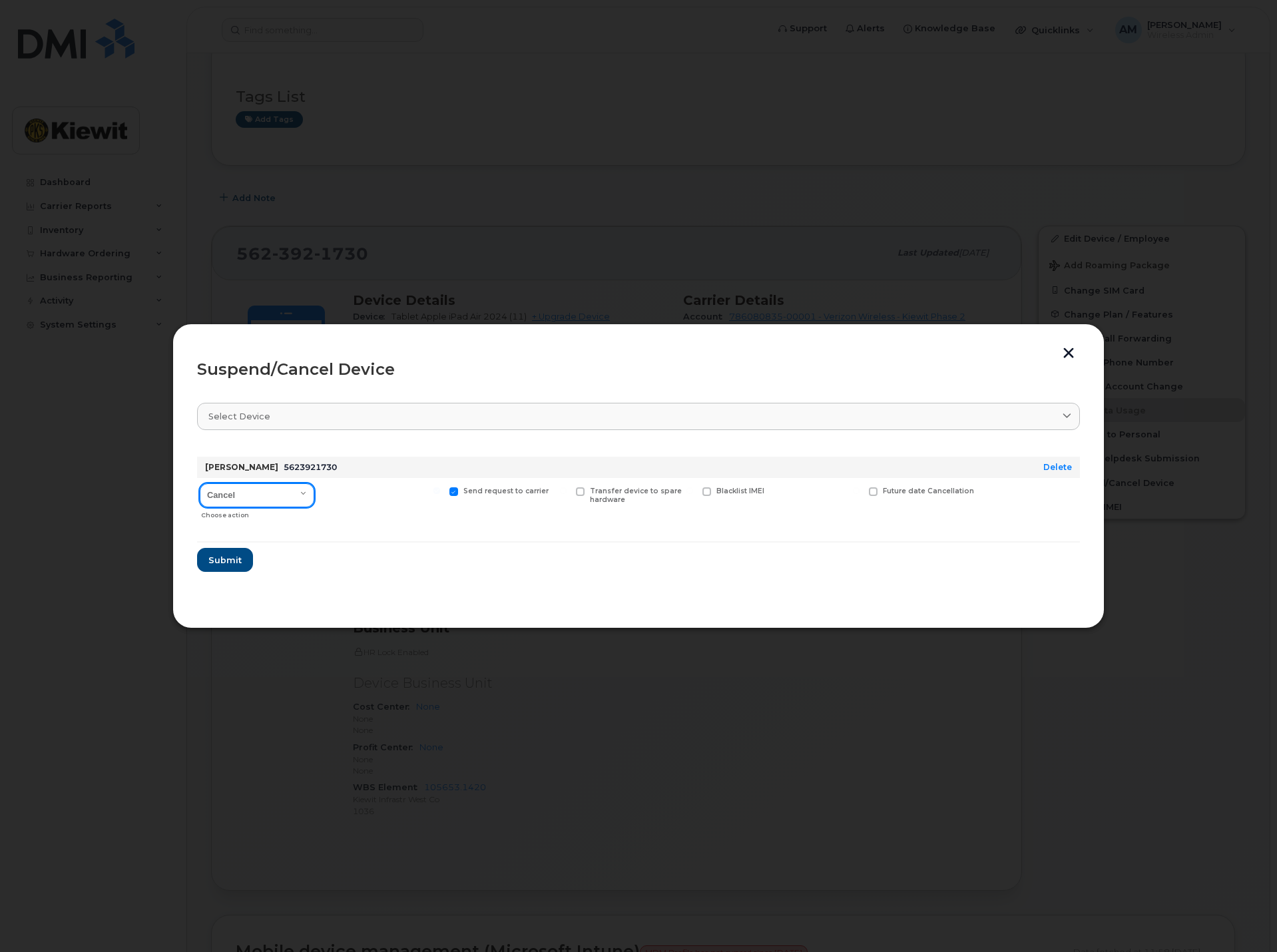
click at [285, 499] on select "Cancel Suspend - Reduced Rate Suspend - Full Rate Suspend - Lost Device/Stolen …" at bounding box center [257, 495] width 115 height 24
select select "[object Object]"
click at [200, 483] on select "Cancel Suspend - Reduced Rate Suspend - Full Rate Suspend - Lost Device/Stolen …" at bounding box center [257, 495] width 115 height 24
click at [342, 492] on span "Available for new activations/redeployments" at bounding box center [387, 495] width 100 height 17
click at [314, 492] on input "Available for new activations/redeployments" at bounding box center [310, 491] width 6 height 6
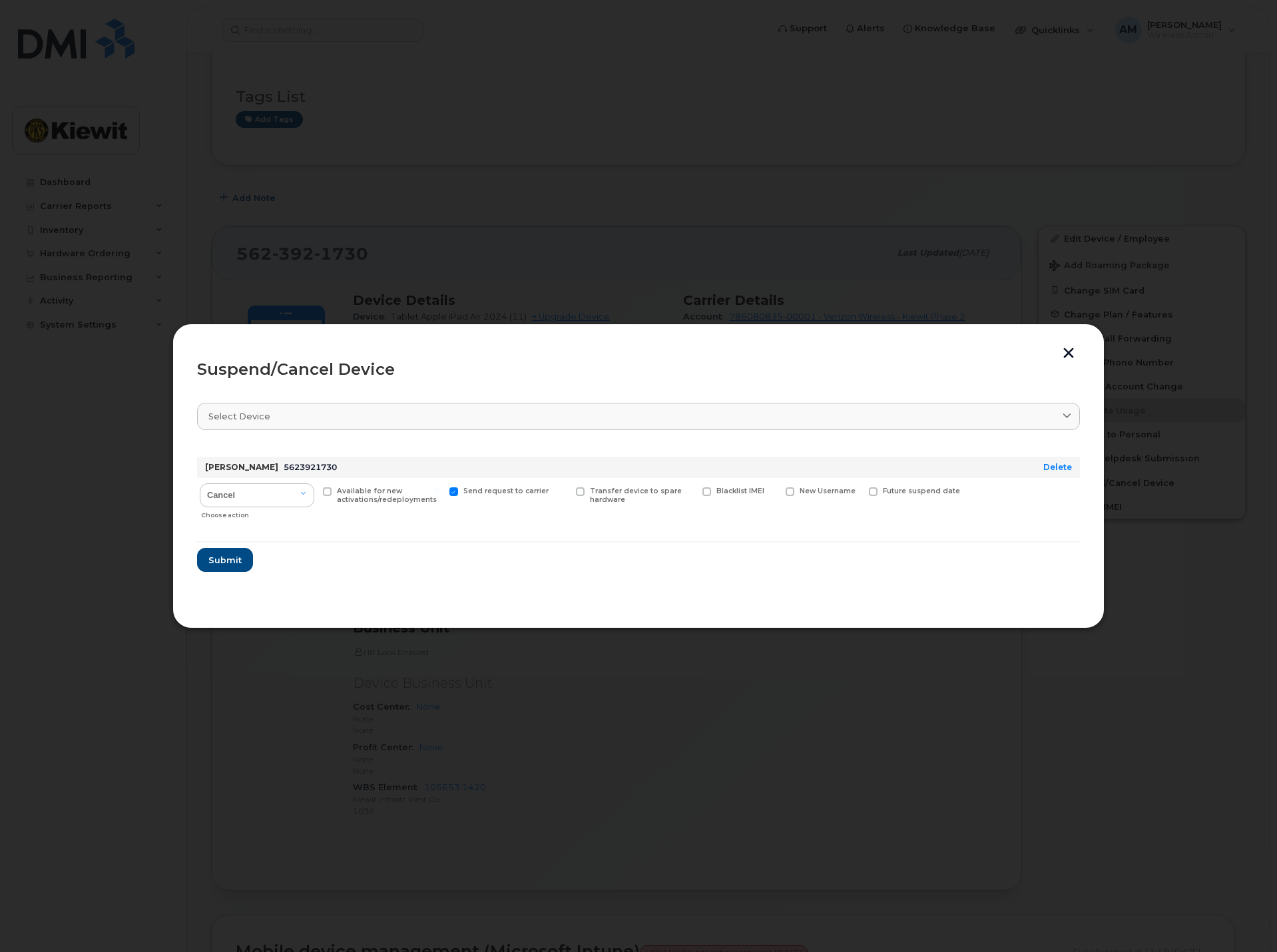
checkbox input "true"
click at [233, 558] on span "Submit" at bounding box center [224, 560] width 33 height 13
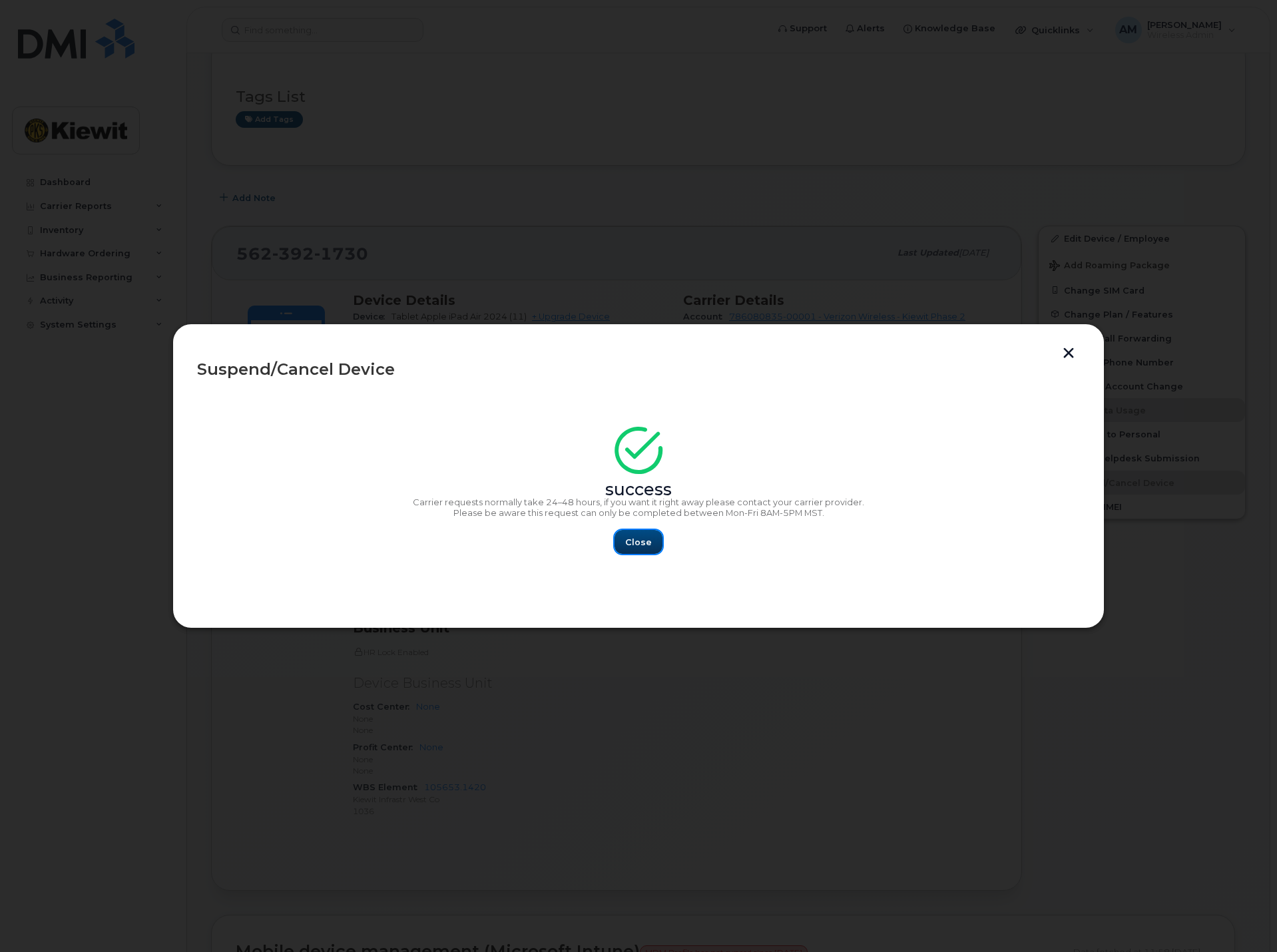
click at [637, 540] on span "Close" at bounding box center [638, 542] width 27 height 13
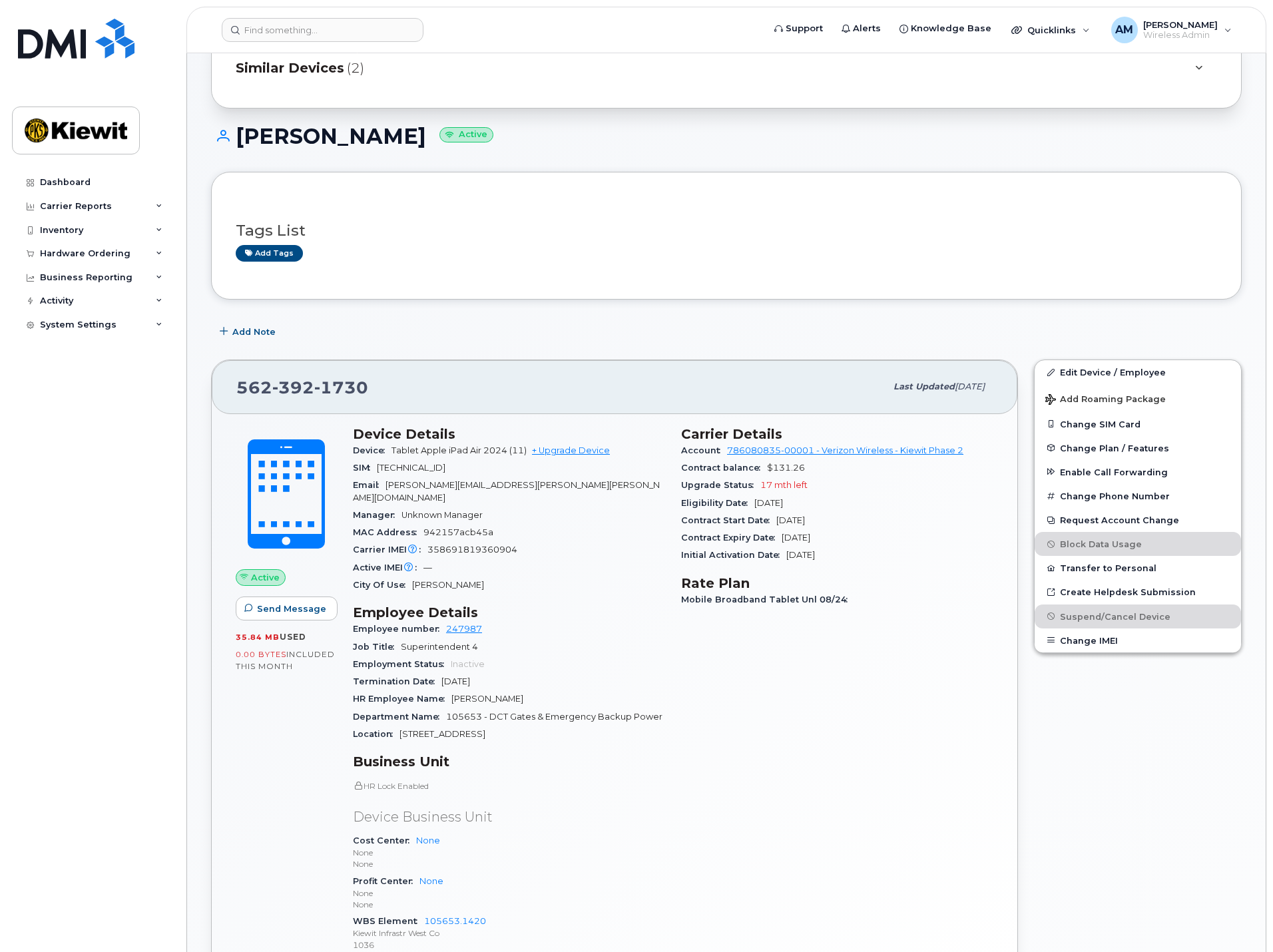
scroll to position [0, 0]
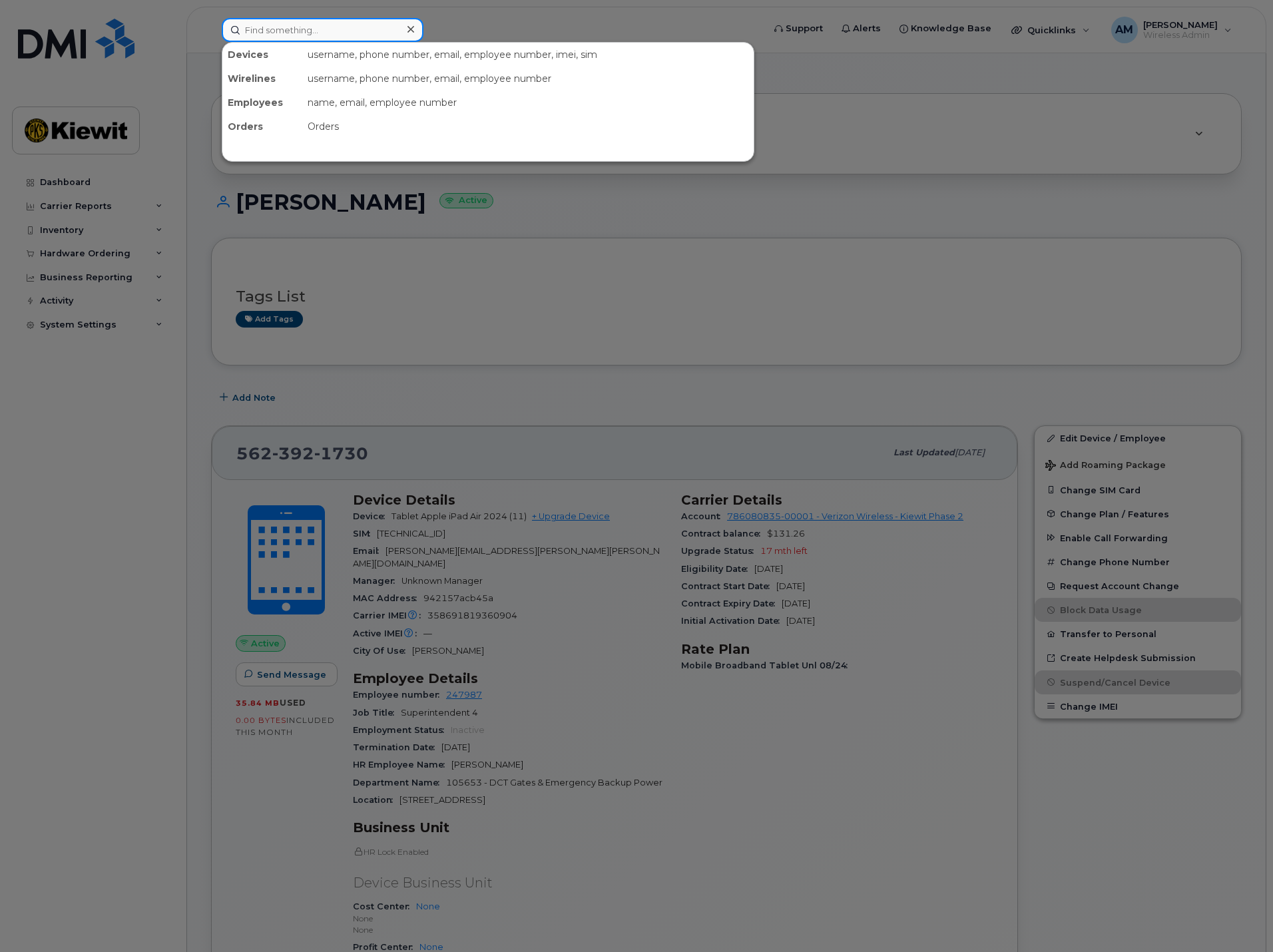
click at [336, 36] on input at bounding box center [322, 30] width 202 height 24
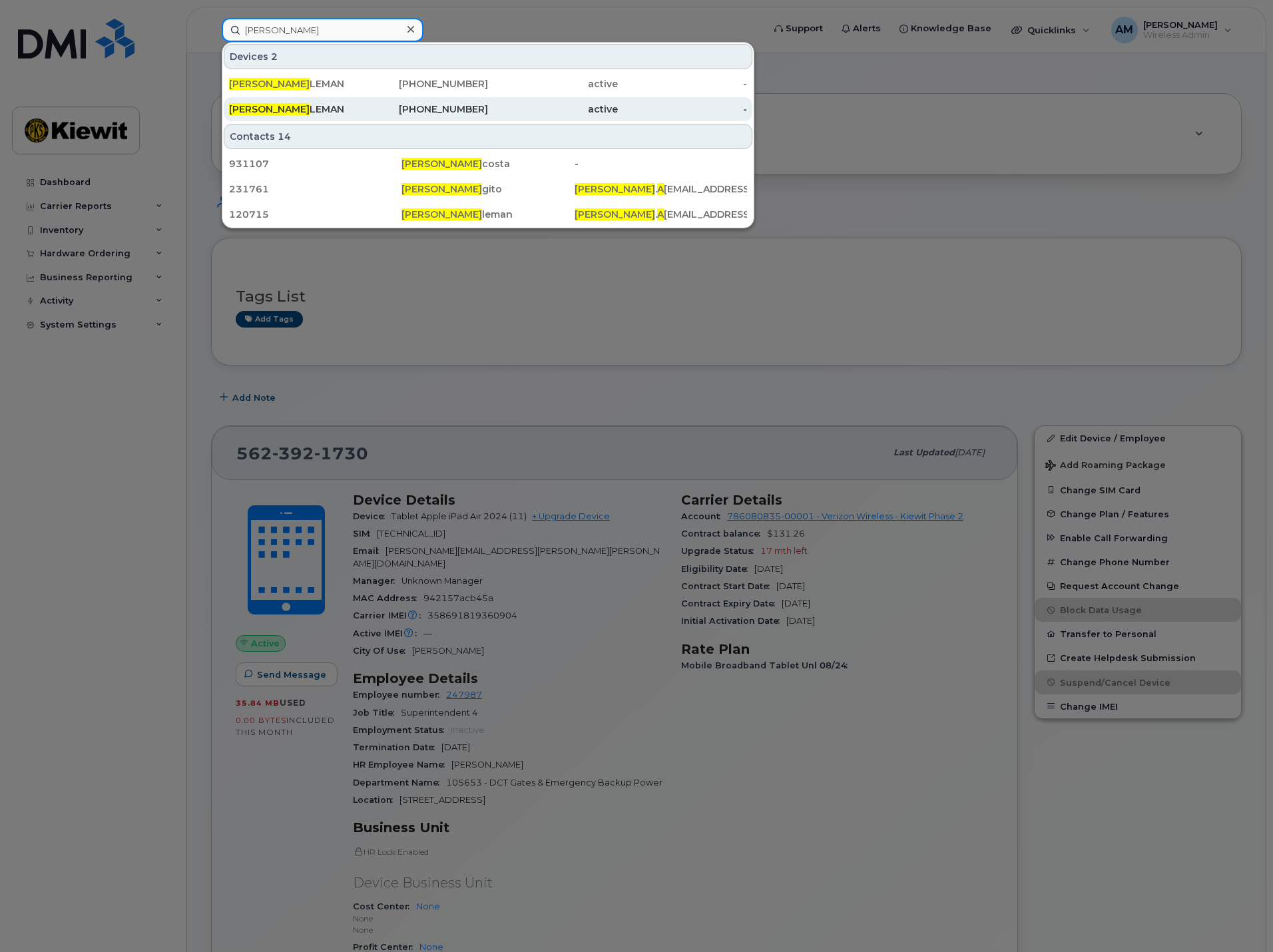
type input "[PERSON_NAME]"
click at [314, 113] on div "[PERSON_NAME]" at bounding box center [293, 109] width 130 height 13
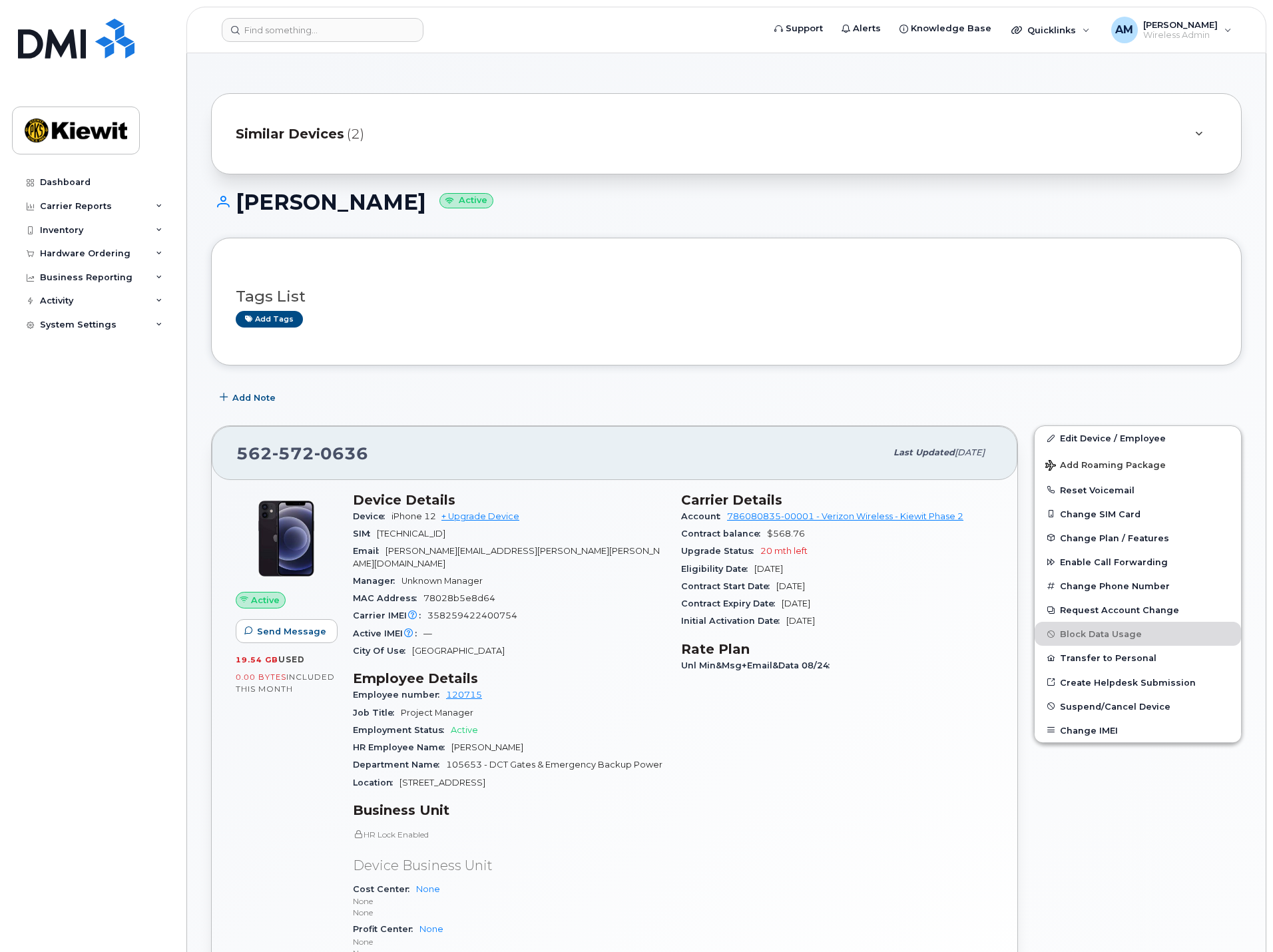
click at [316, 132] on span "Similar Devices" at bounding box center [290, 134] width 108 height 19
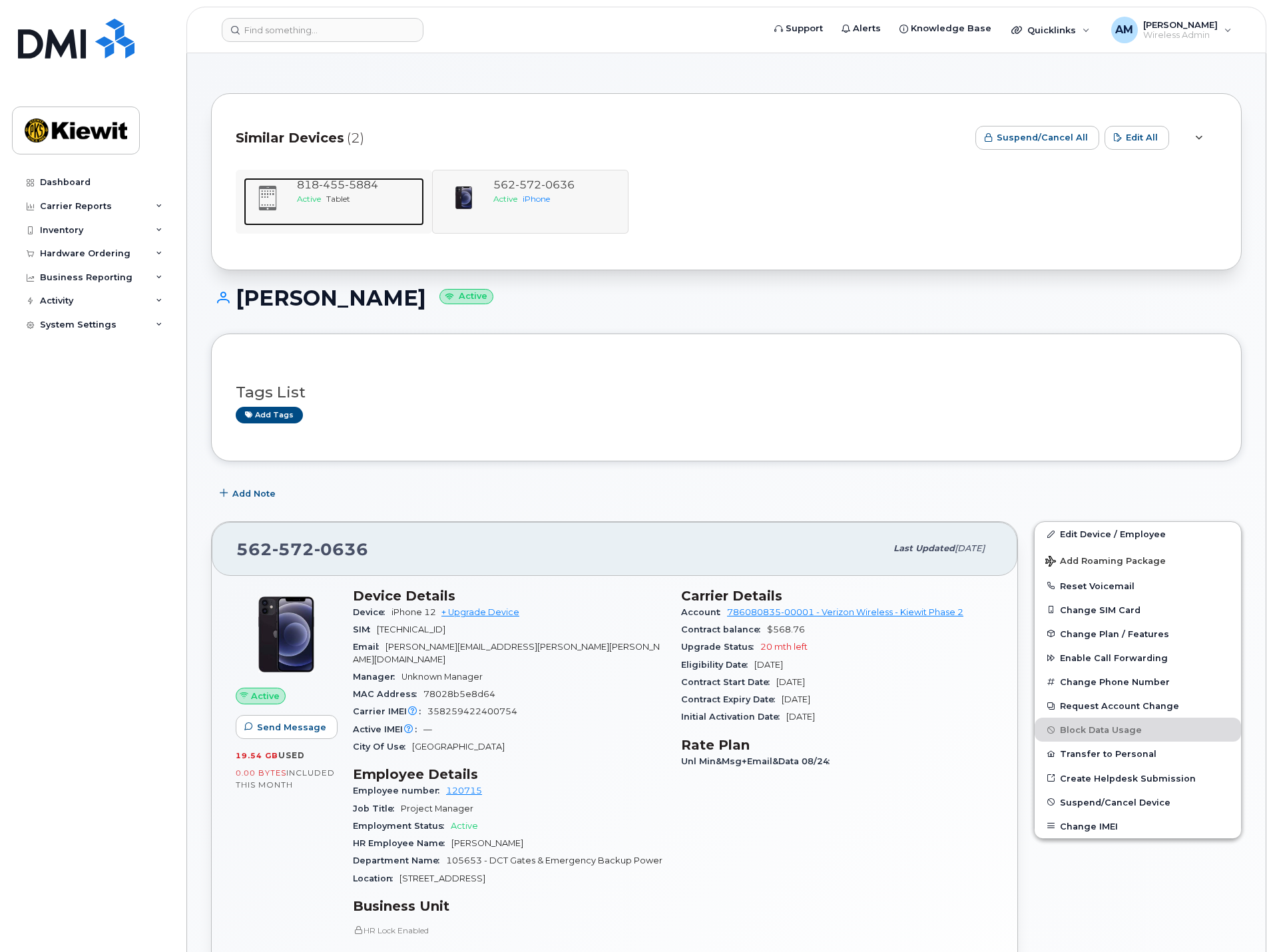
click at [297, 183] on div "818 455 5884 Active Tablet" at bounding box center [358, 201] width 133 height 48
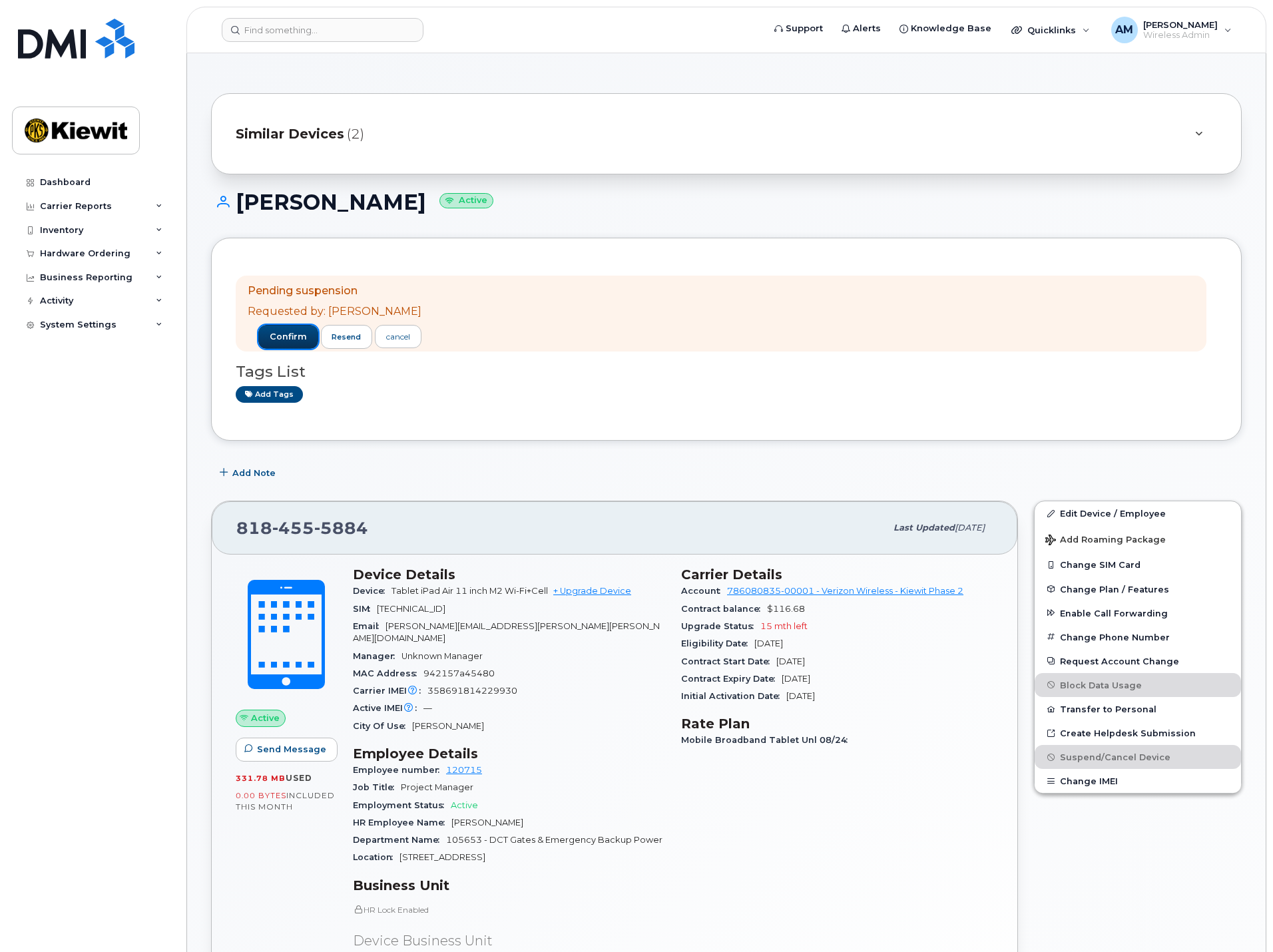
click at [276, 341] on span "confirm" at bounding box center [289, 336] width 37 height 12
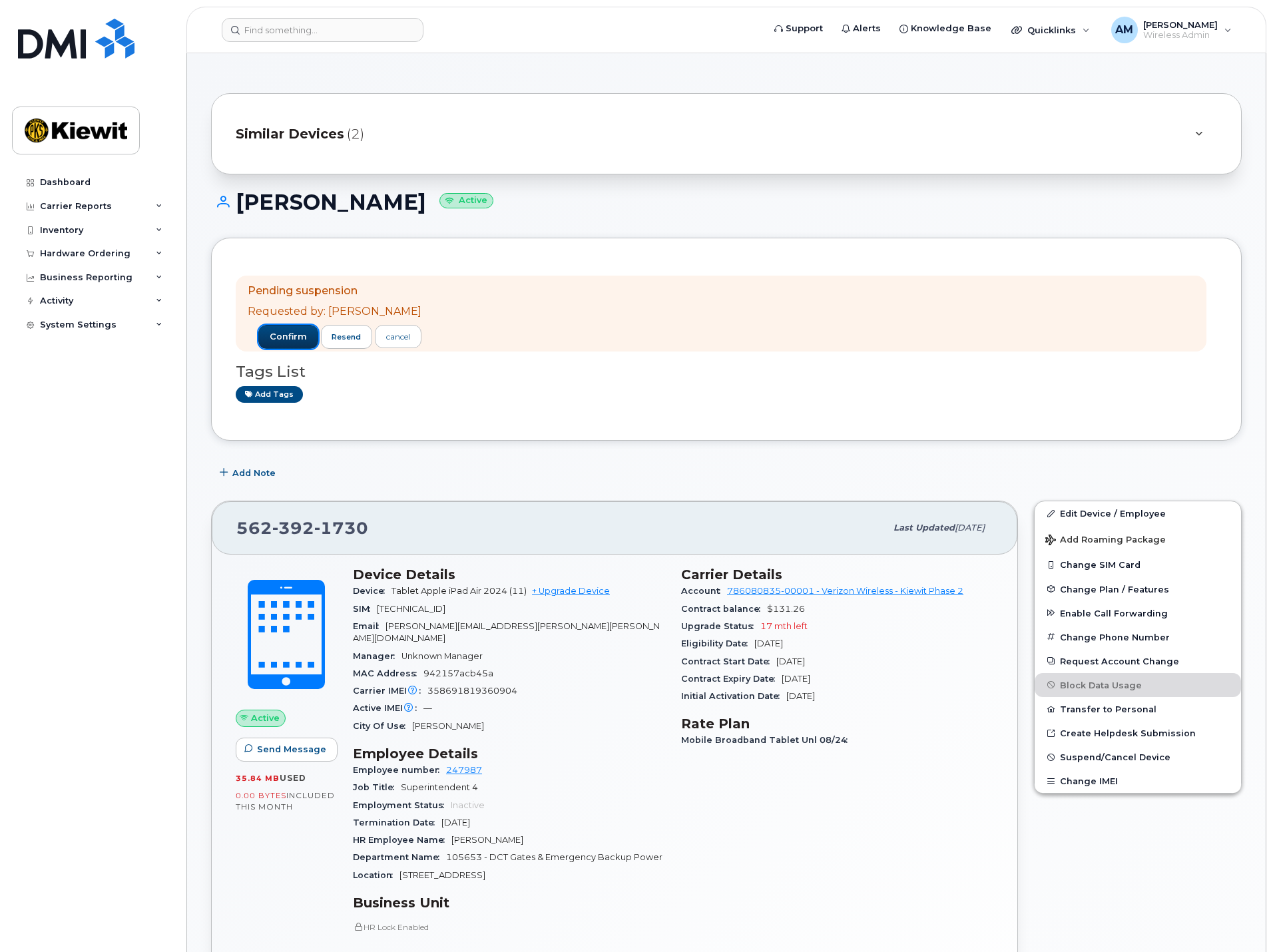
click at [287, 337] on span "confirm" at bounding box center [289, 336] width 37 height 12
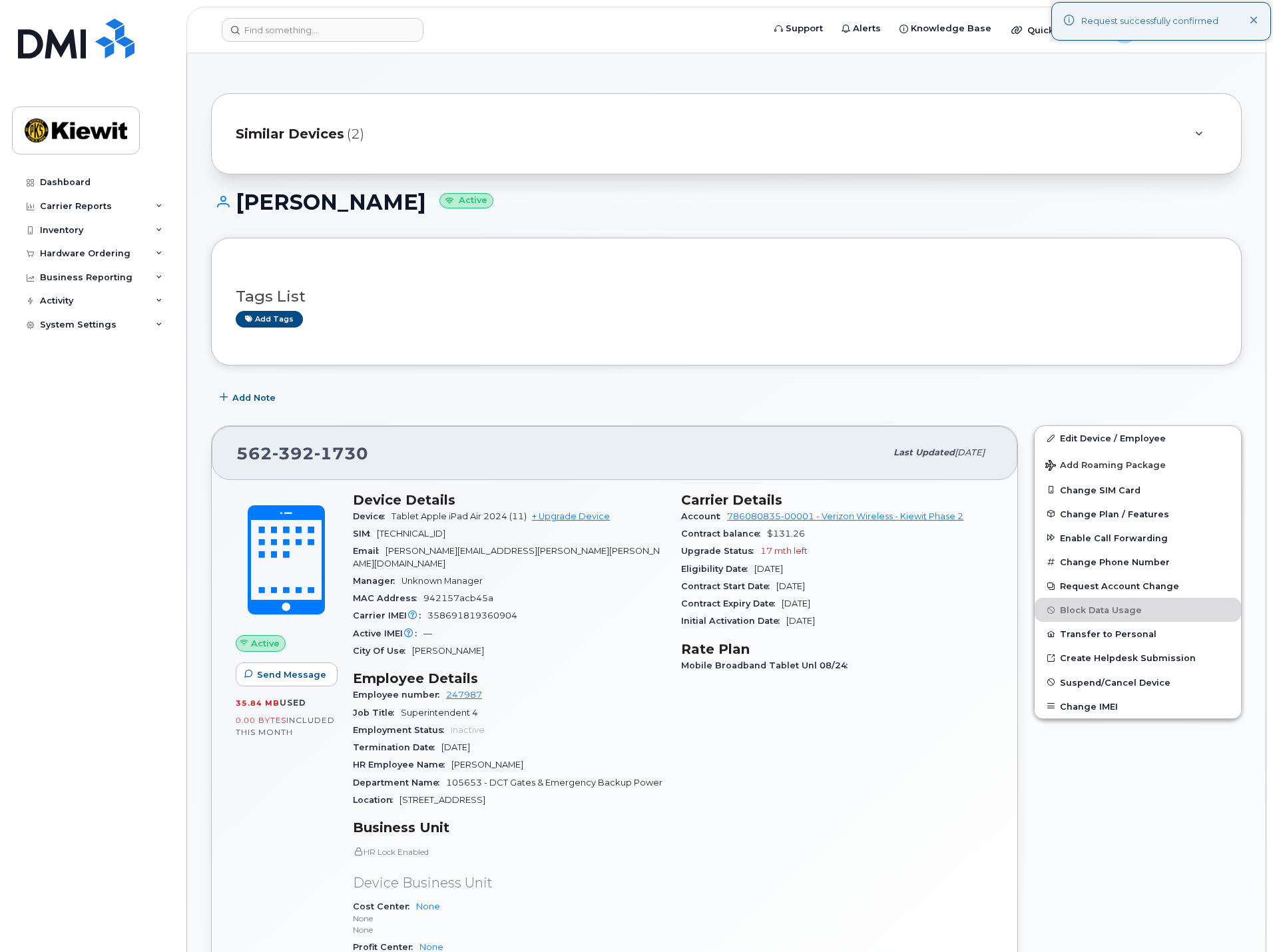
click at [328, 117] on div "Similar Devices (2)" at bounding box center [726, 133] width 1031 height 82
click at [327, 127] on span "Similar Devices" at bounding box center [290, 134] width 108 height 19
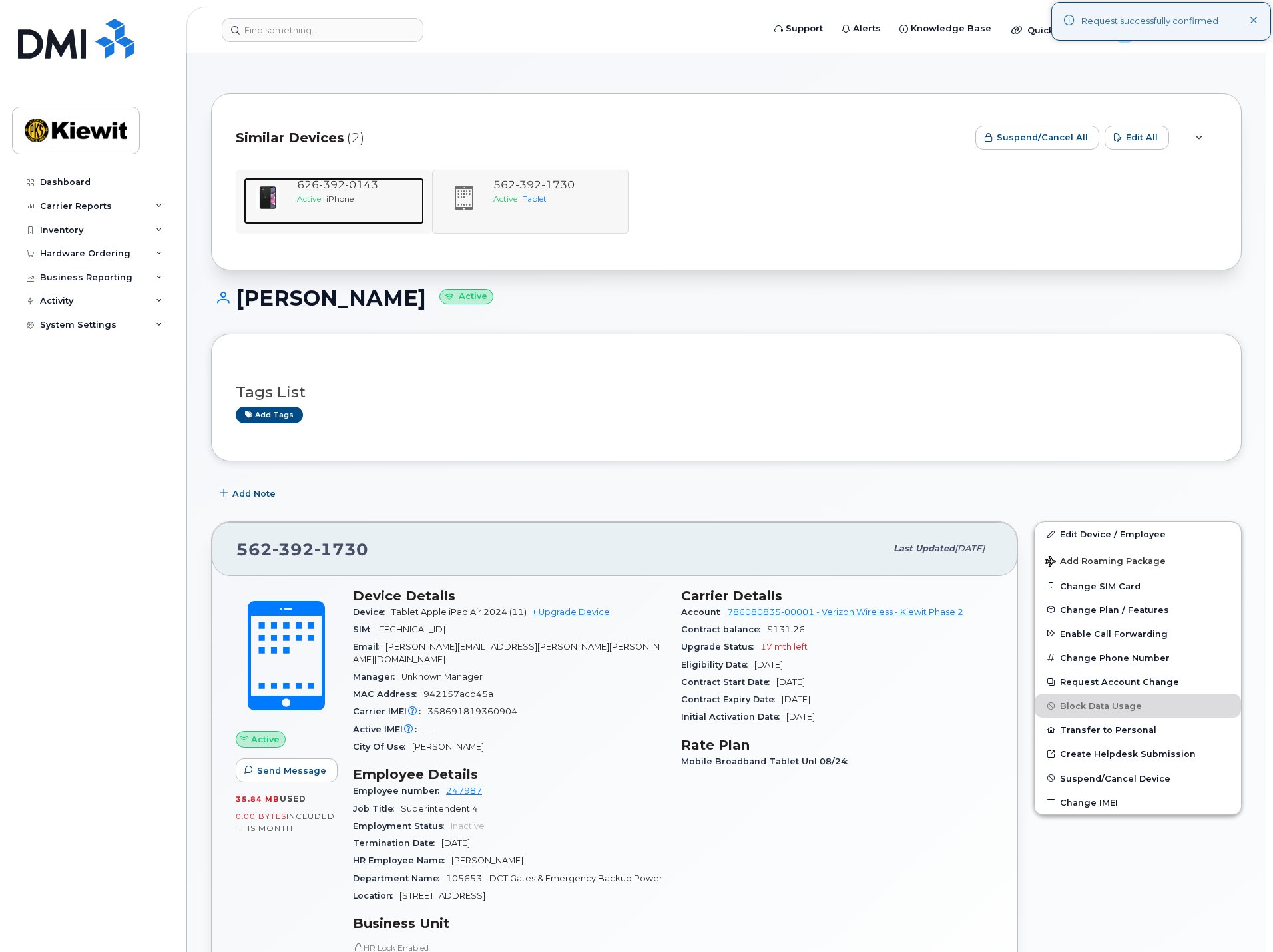
click at [339, 193] on div "Active iPhone" at bounding box center [357, 199] width 122 height 11
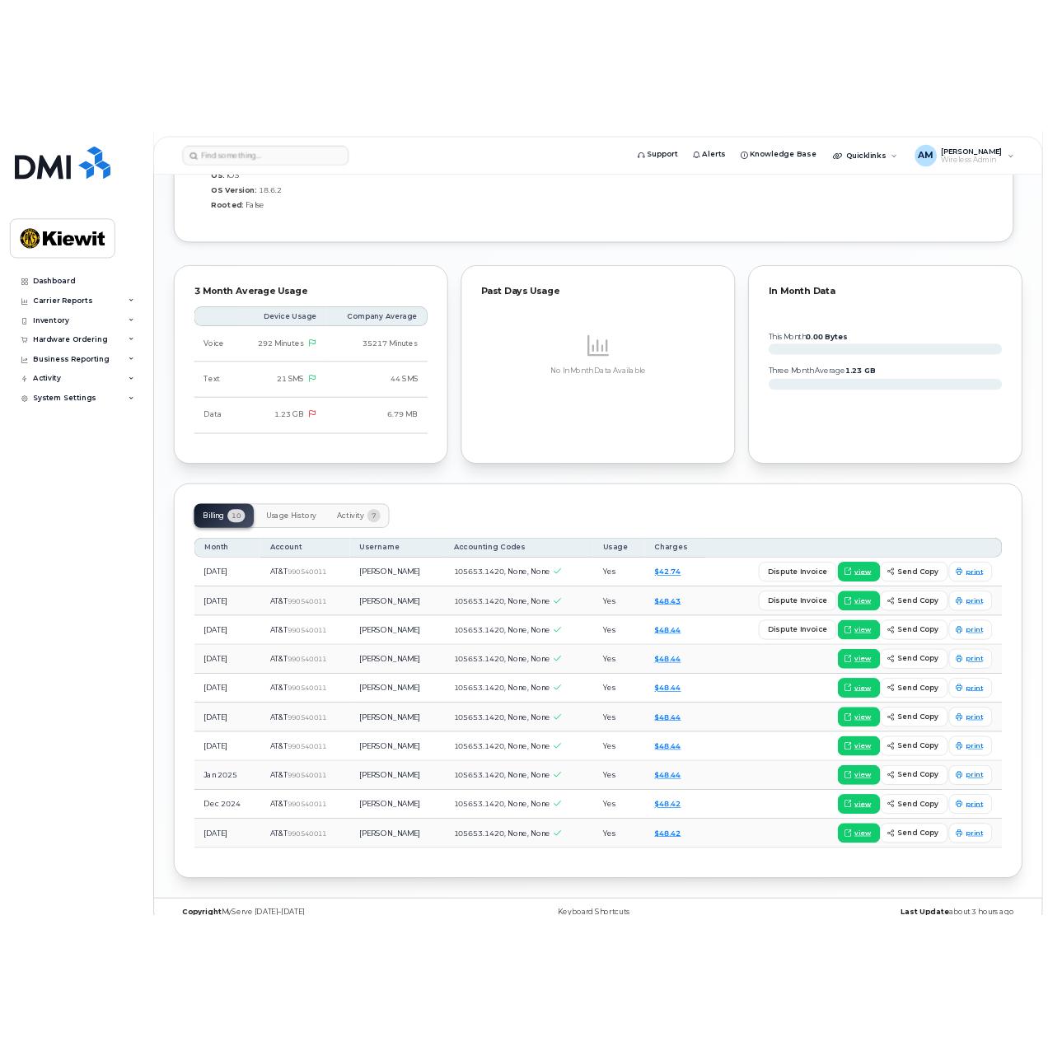
scroll to position [1511, 0]
